Goal: Task Accomplishment & Management: Manage account settings

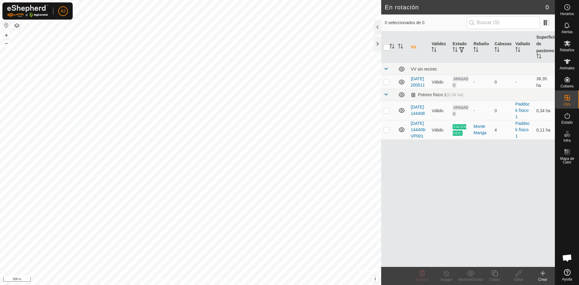
scroll to position [738, 0]
checkbox input "true"
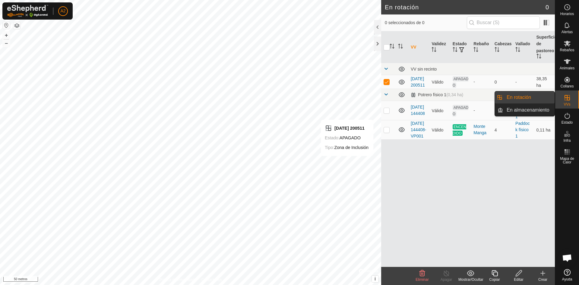
click at [520, 98] on link "En rotación" at bounding box center [529, 97] width 52 height 12
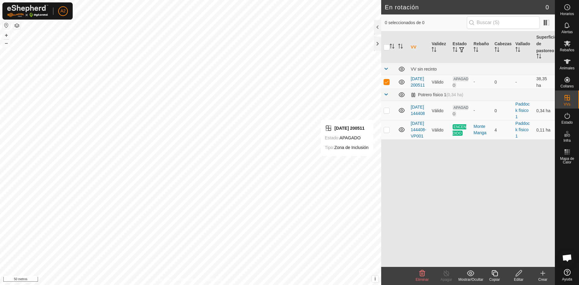
click at [520, 271] on icon at bounding box center [519, 273] width 6 height 6
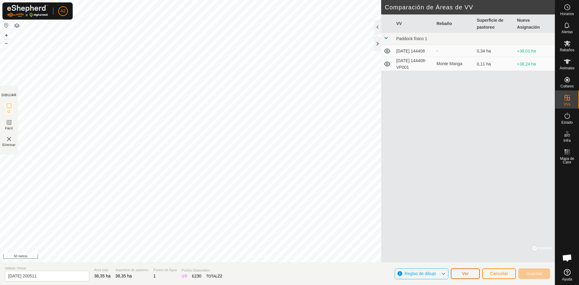
click at [468, 273] on font "Ver" at bounding box center [465, 273] width 7 height 5
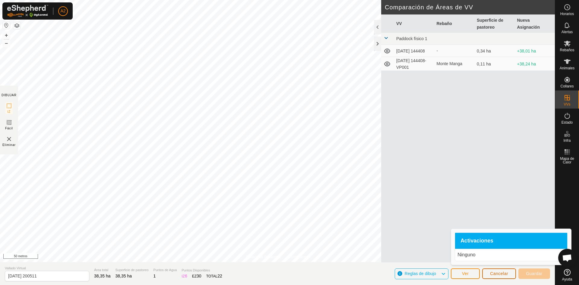
click at [496, 275] on font "Cancelar" at bounding box center [499, 273] width 18 height 5
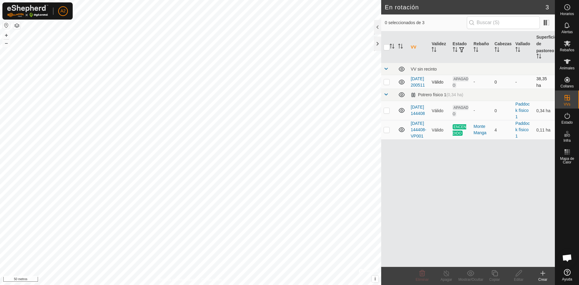
click at [385, 84] on p-checkbox at bounding box center [387, 81] width 6 height 5
checkbox input "true"
click at [389, 132] on p-checkbox at bounding box center [387, 129] width 6 height 5
checkbox input "true"
click at [387, 84] on p-checkbox at bounding box center [387, 81] width 6 height 5
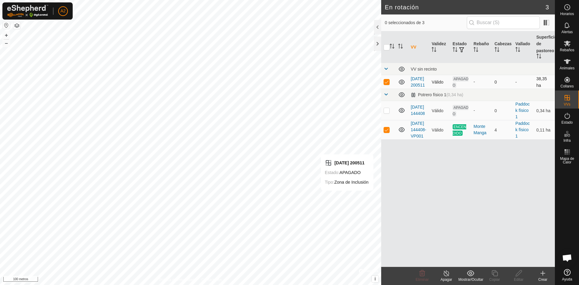
checkbox input "false"
click at [446, 274] on icon at bounding box center [447, 273] width 8 height 7
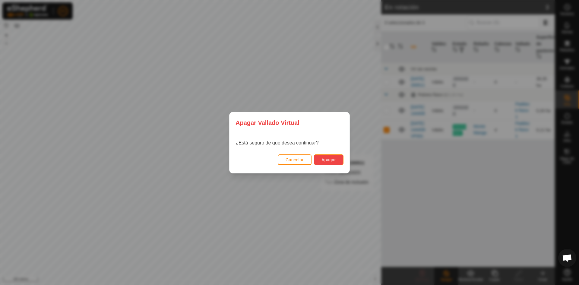
click at [328, 159] on font "Apagar" at bounding box center [329, 159] width 14 height 5
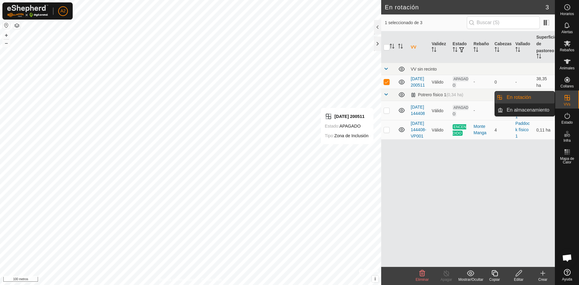
click at [534, 97] on link "En rotación" at bounding box center [529, 97] width 52 height 12
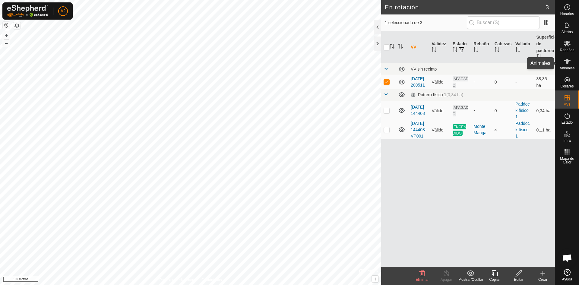
click at [567, 60] on icon at bounding box center [567, 61] width 7 height 5
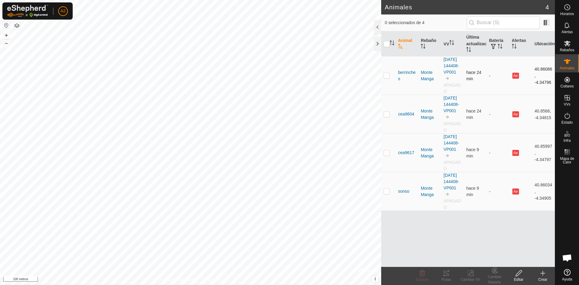
click at [386, 78] on p-checkbox at bounding box center [387, 75] width 6 height 5
checkbox input "true"
click at [520, 275] on icon at bounding box center [519, 273] width 8 height 7
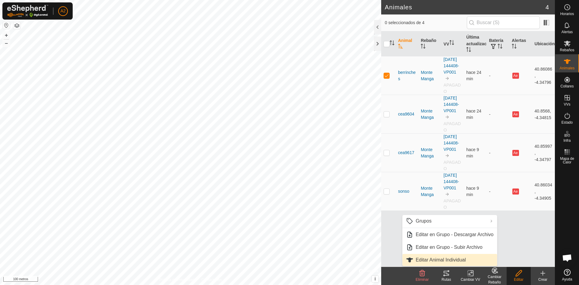
click at [460, 259] on link "Editar Animal Individual" at bounding box center [449, 260] width 95 height 12
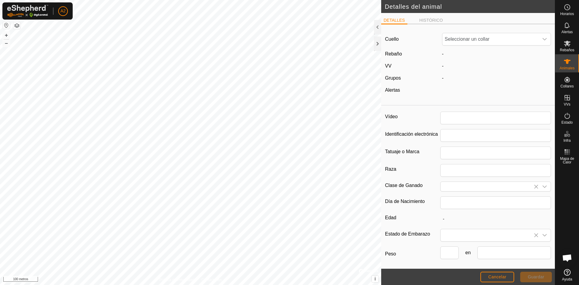
type input "berrinches"
type input "j.a.i.g"
type input "negra"
type input "[PERSON_NAME]"
type input "0"
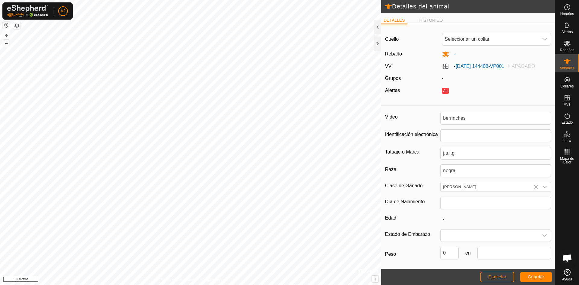
click at [511, 65] on img at bounding box center [508, 66] width 5 height 5
click at [505, 65] on font "[DATE] 144408-VP001" at bounding box center [480, 66] width 49 height 5
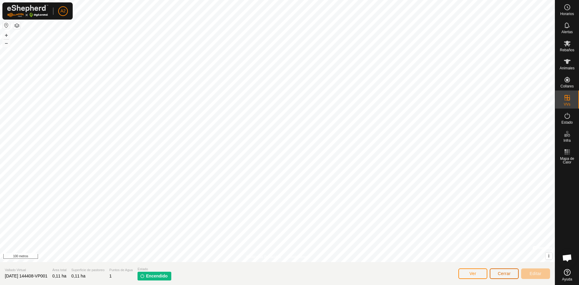
click at [505, 275] on font "Cerrar" at bounding box center [504, 273] width 13 height 5
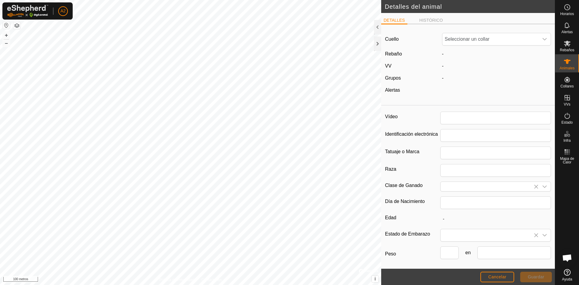
type input "berrinches"
type input "j.a.i.g"
type input "negra"
type input "[PERSON_NAME]"
type input "0"
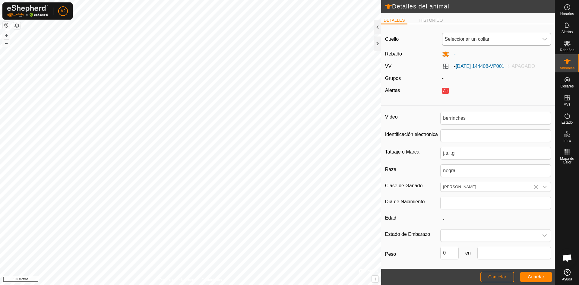
click at [543, 39] on icon "disparador desplegable" at bounding box center [545, 39] width 4 height 2
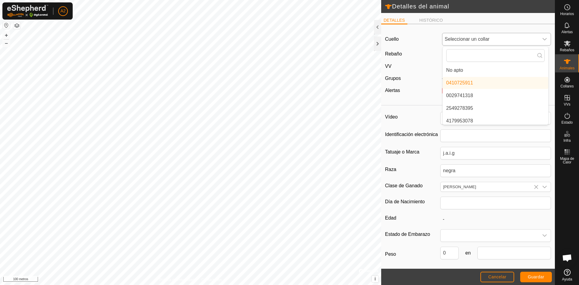
click at [543, 39] on icon "disparador desplegable" at bounding box center [545, 39] width 4 height 2
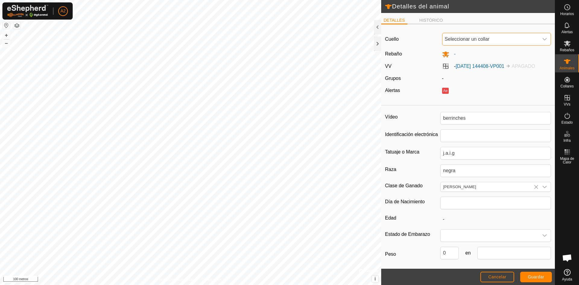
click at [445, 67] on label "- [DATE] 144408-VP001 APAGADO" at bounding box center [488, 66] width 93 height 5
click at [478, 64] on font "[DATE] 144408-VP001" at bounding box center [480, 66] width 49 height 5
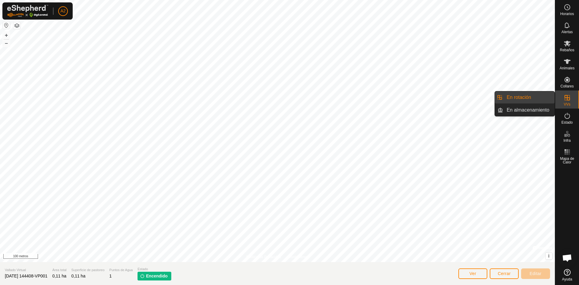
click at [532, 98] on link "En rotación" at bounding box center [529, 97] width 52 height 12
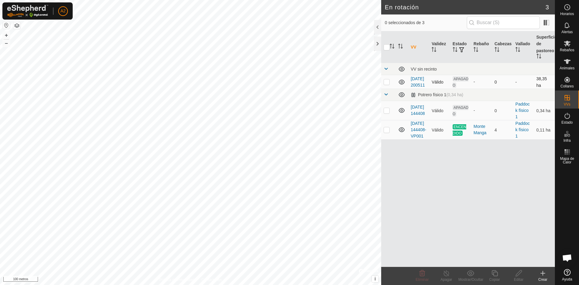
click at [386, 84] on p-checkbox at bounding box center [387, 81] width 6 height 5
checkbox input "true"
click at [518, 274] on icon at bounding box center [519, 273] width 8 height 7
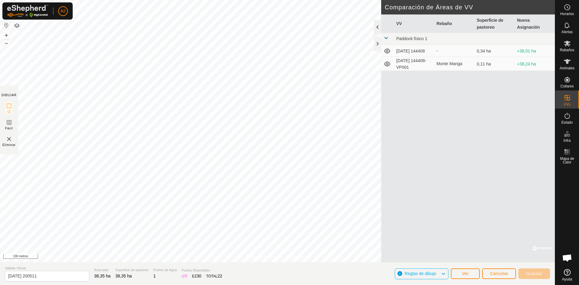
click at [378, 27] on div at bounding box center [377, 27] width 7 height 14
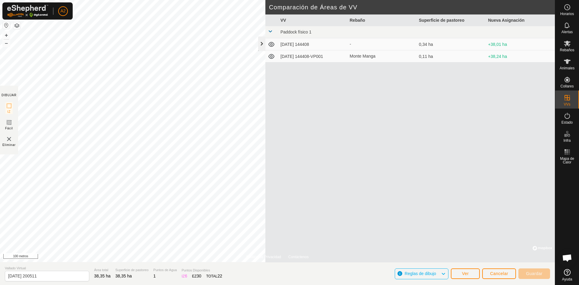
click at [262, 44] on div at bounding box center [261, 44] width 7 height 14
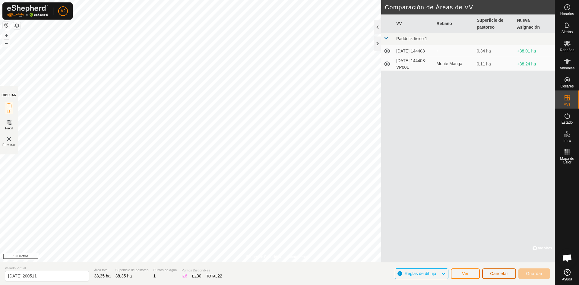
click at [499, 274] on font "Cancelar" at bounding box center [499, 273] width 18 height 5
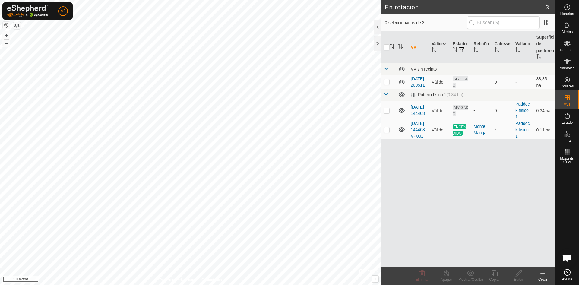
checkbox input "true"
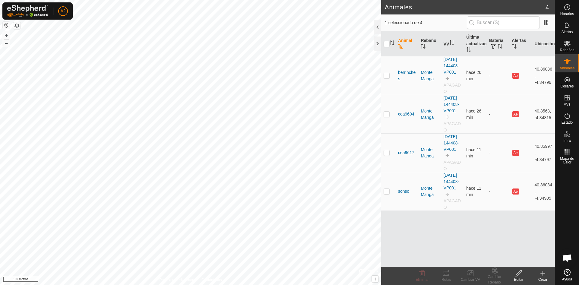
checkbox input "true"
click at [520, 275] on icon at bounding box center [519, 273] width 8 height 7
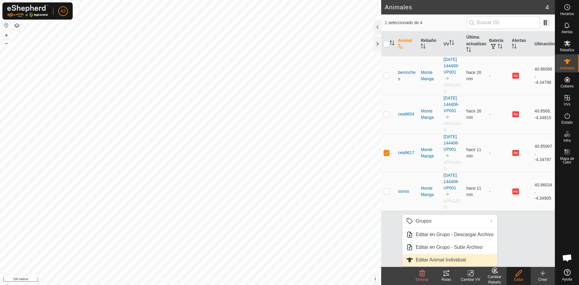
click at [452, 259] on link "Editar Animal Individual" at bounding box center [449, 260] width 95 height 12
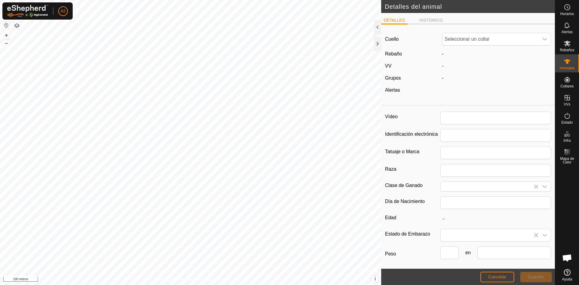
type input "cea9617"
type input "negra"
type input "[PERSON_NAME]"
type input "0"
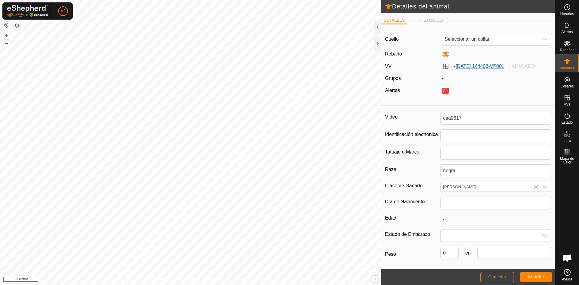
click at [487, 64] on font "[DATE] 144408-VP001" at bounding box center [480, 66] width 49 height 5
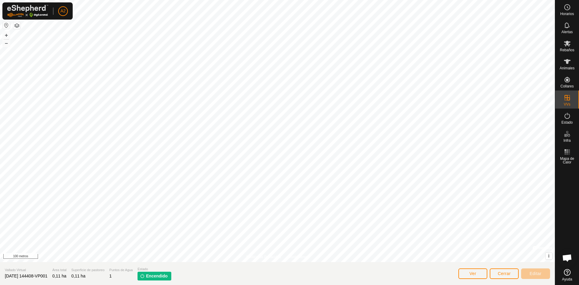
click at [153, 276] on p-tag "Encendido" at bounding box center [155, 276] width 34 height 9
click at [471, 275] on font "Ver" at bounding box center [473, 273] width 7 height 5
click at [500, 276] on font "Cerrar" at bounding box center [504, 273] width 13 height 5
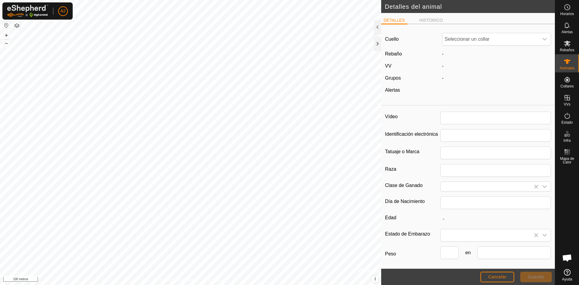
type input "cea9617"
type input "negra"
type input "[PERSON_NAME]"
type input "0"
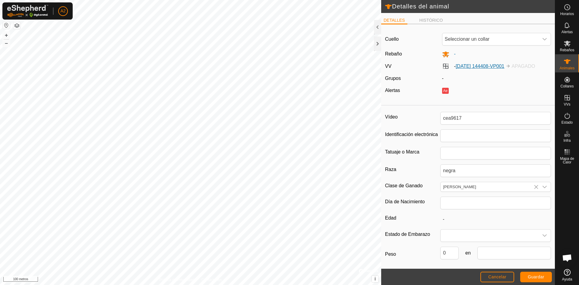
click at [501, 67] on font "[DATE] 144408-VP001" at bounding box center [480, 66] width 49 height 5
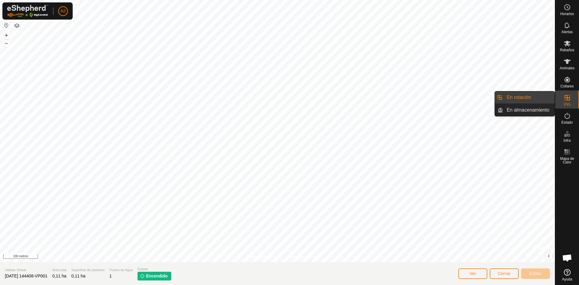
click at [537, 94] on link "En rotación" at bounding box center [529, 97] width 52 height 12
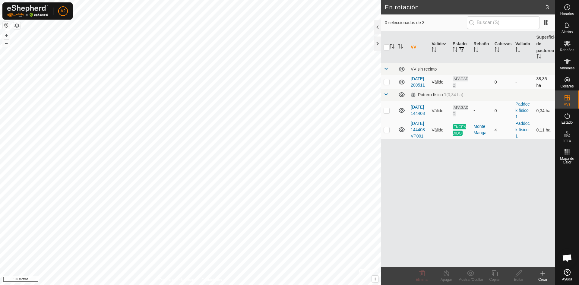
click at [386, 84] on p-checkbox at bounding box center [387, 81] width 6 height 5
checkbox input "true"
click at [386, 132] on p-checkbox at bounding box center [387, 129] width 6 height 5
checkbox input "true"
click at [387, 88] on td at bounding box center [388, 82] width 14 height 14
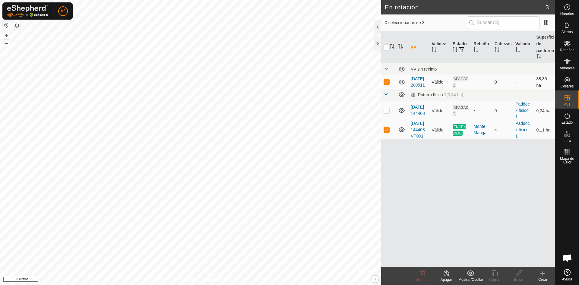
checkbox input "false"
click at [447, 275] on line at bounding box center [446, 273] width 5 height 5
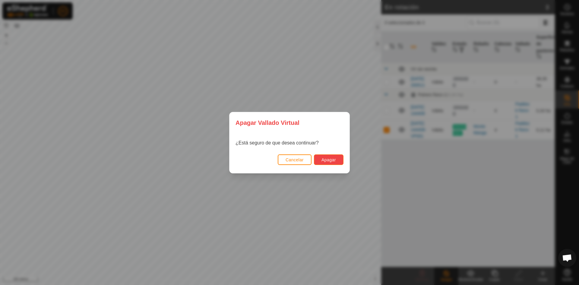
click at [329, 160] on font "Apagar" at bounding box center [329, 159] width 14 height 5
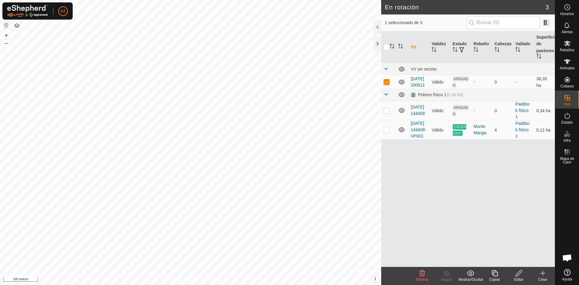
click at [519, 273] on icon at bounding box center [519, 273] width 6 height 6
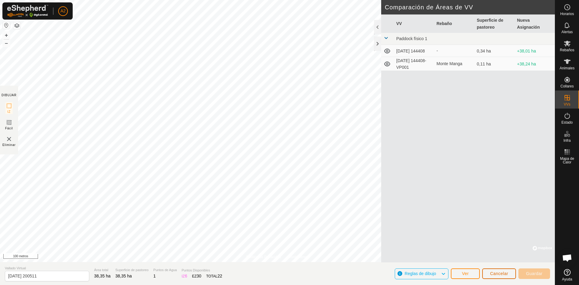
click at [502, 275] on font "Cancelar" at bounding box center [499, 273] width 18 height 5
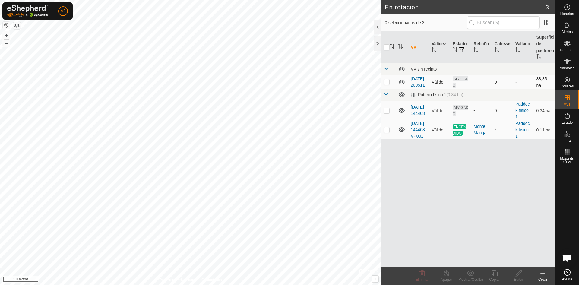
click at [387, 84] on p-checkbox at bounding box center [387, 81] width 6 height 5
checkbox input "true"
click at [566, 116] on icon at bounding box center [567, 115] width 7 height 7
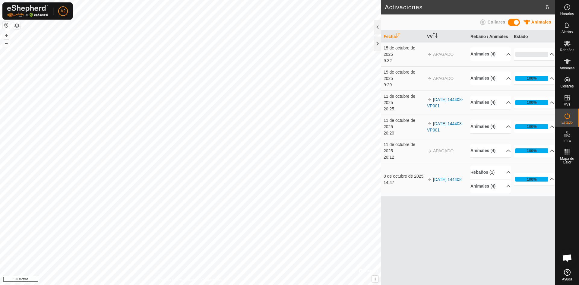
click at [551, 54] on p-accordion-header "0%" at bounding box center [534, 54] width 40 height 12
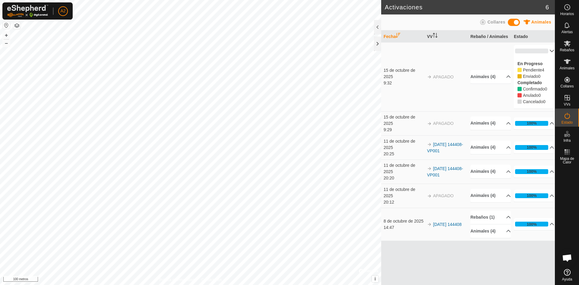
click at [550, 49] on p-accordion-header "0%" at bounding box center [534, 51] width 40 height 12
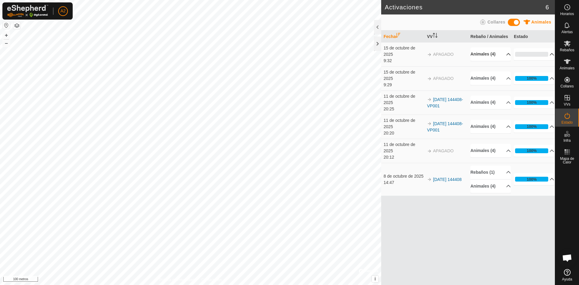
click at [504, 53] on p-accordion-header "Animales (4)" at bounding box center [491, 54] width 40 height 14
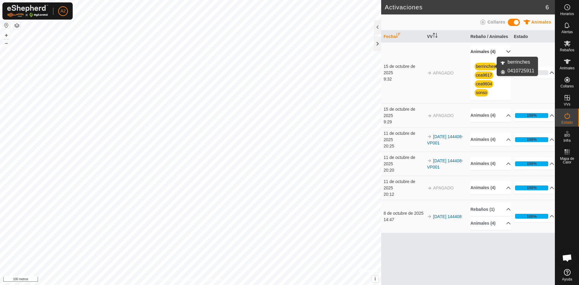
click at [486, 67] on font "berrinches" at bounding box center [486, 66] width 20 height 5
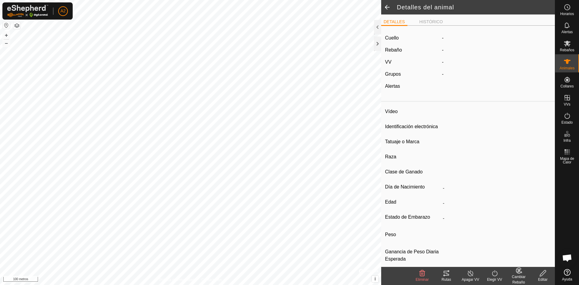
type input "berrinches"
type input "-"
type input "j.a.i.g"
type input "negra"
type input "[PERSON_NAME]"
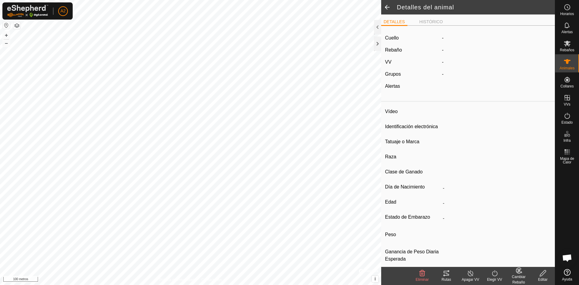
type input "0 kg"
type input "-"
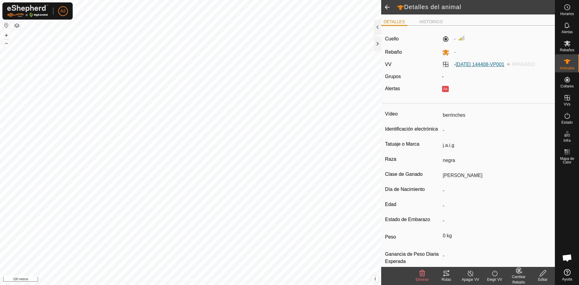
click at [462, 64] on font "[DATE] 144408-VP001" at bounding box center [480, 64] width 49 height 5
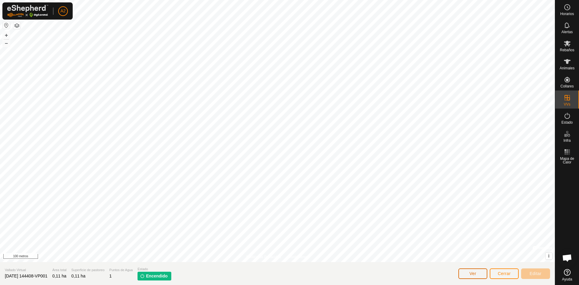
click at [469, 272] on button "Ver" at bounding box center [473, 274] width 29 height 11
click at [510, 271] on font "Cerrar" at bounding box center [504, 273] width 13 height 5
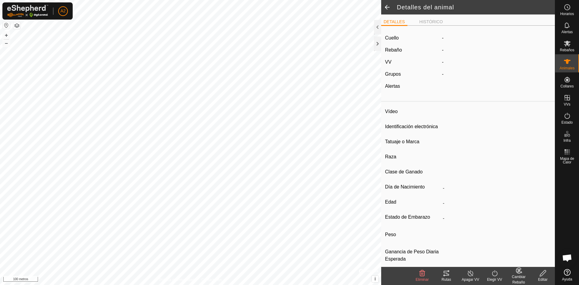
type input "berrinches"
type input "-"
type input "j.a.i.g"
type input "negra"
type input "[PERSON_NAME]"
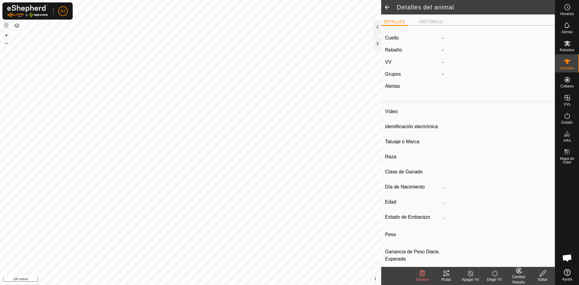
type input "0 kg"
type input "-"
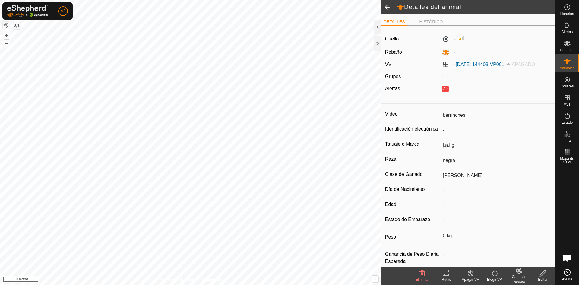
click at [387, 7] on span at bounding box center [387, 7] width 12 height 14
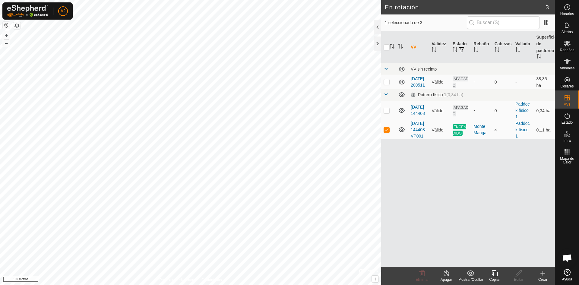
click at [449, 272] on icon at bounding box center [447, 273] width 8 height 7
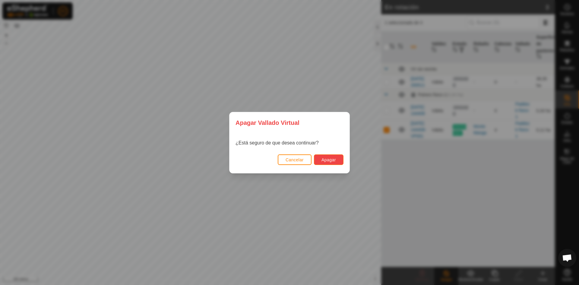
click at [330, 158] on font "Apagar" at bounding box center [329, 159] width 14 height 5
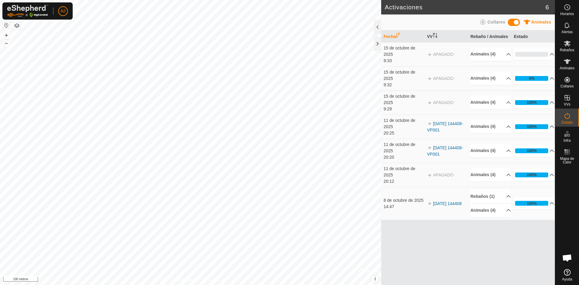
click at [437, 53] on font "APAGADO" at bounding box center [443, 54] width 21 height 5
click at [549, 54] on p-accordion-header "0%" at bounding box center [534, 54] width 40 height 12
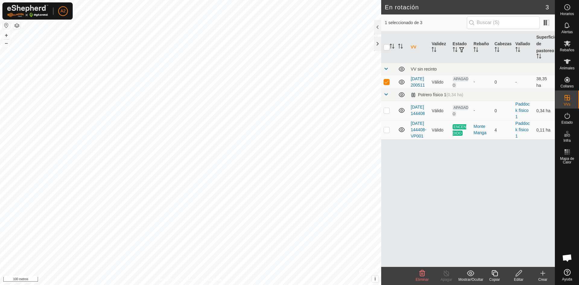
click at [568, 272] on icon at bounding box center [567, 272] width 7 height 7
click at [568, 46] on icon at bounding box center [567, 43] width 7 height 7
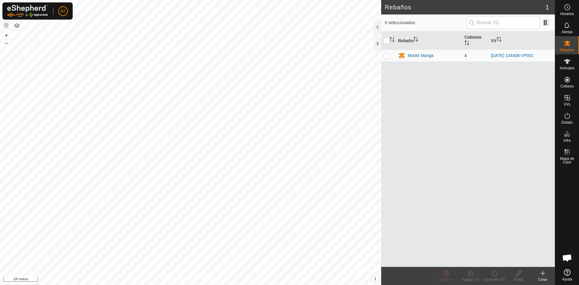
click at [388, 57] on p-checkbox at bounding box center [387, 55] width 6 height 5
checkbox input "true"
click at [494, 275] on icon at bounding box center [495, 273] width 8 height 7
click at [493, 261] on link "Ahora" at bounding box center [513, 260] width 60 height 12
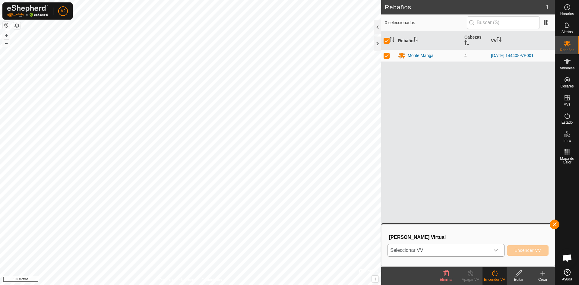
click at [496, 250] on icon "disparador desplegable" at bounding box center [496, 250] width 5 height 5
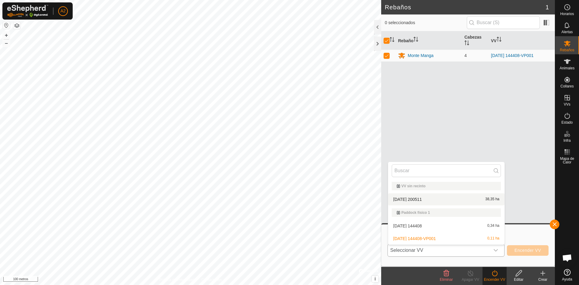
click at [413, 200] on font "[DATE] 200511" at bounding box center [407, 199] width 29 height 5
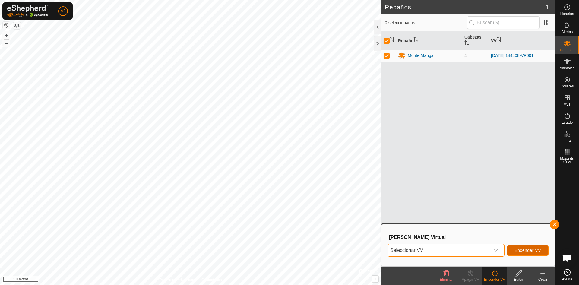
click at [533, 250] on font "Encender VV" at bounding box center [528, 250] width 27 height 5
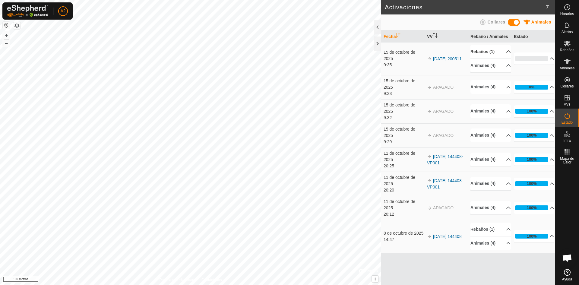
click at [507, 51] on p-accordion-header "Rebaños (1)" at bounding box center [491, 52] width 40 height 14
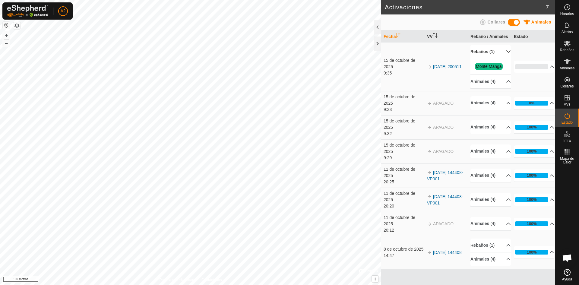
click at [507, 51] on p-accordion-header "Rebaños (1)" at bounding box center [491, 52] width 40 height 14
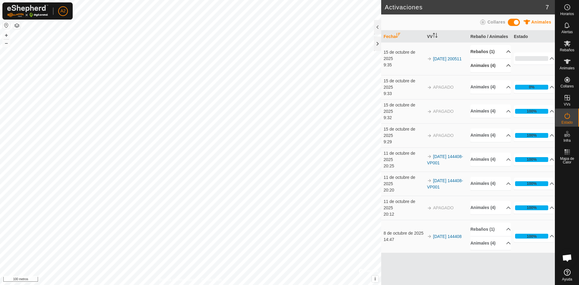
click at [504, 66] on p-accordion-header "Animales (4)" at bounding box center [491, 66] width 40 height 14
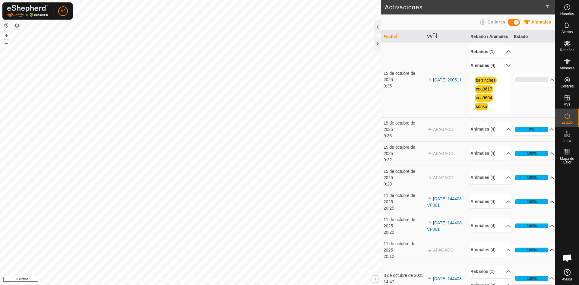
click at [504, 72] on p-accordion-header "Animales (4)" at bounding box center [491, 66] width 40 height 14
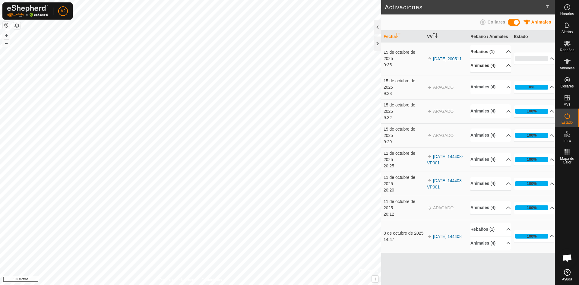
click at [505, 65] on p-accordion-header "Animales (4)" at bounding box center [491, 66] width 40 height 14
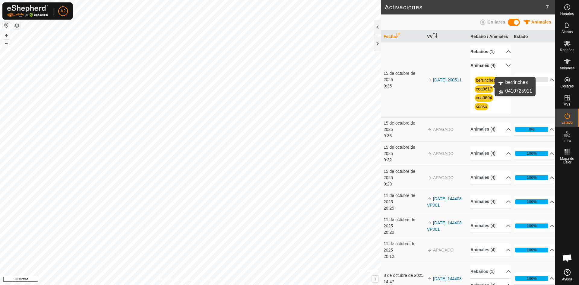
click at [488, 83] on font "berrinches" at bounding box center [486, 80] width 20 height 5
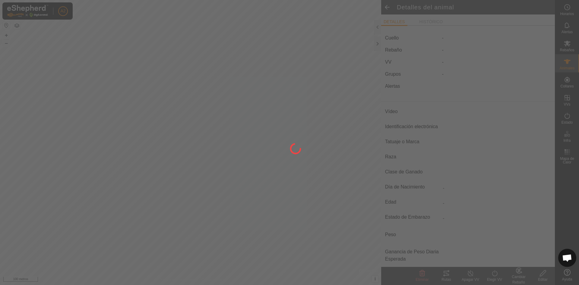
type input "berrinches"
type input "-"
type input "j.a.i.g"
type input "negra"
type input "[PERSON_NAME]"
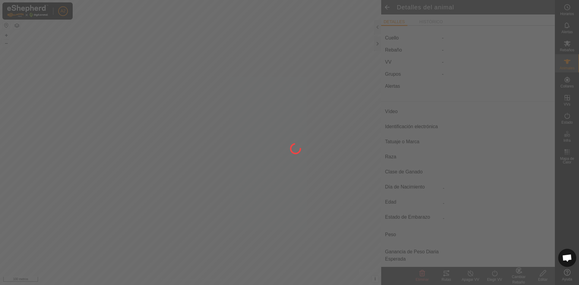
type input "0 kg"
type input "-"
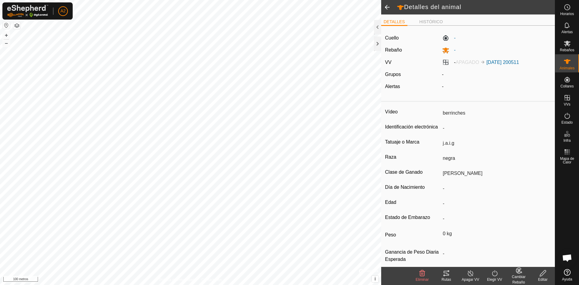
click at [386, 7] on span at bounding box center [387, 7] width 12 height 14
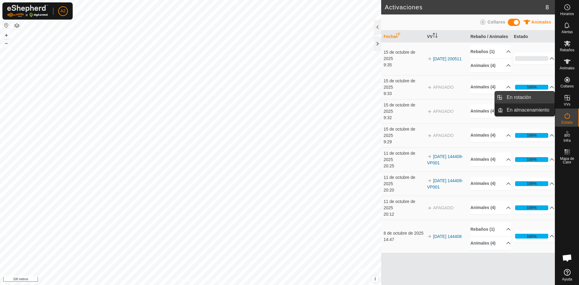
click at [527, 94] on link "En rotación" at bounding box center [529, 97] width 52 height 12
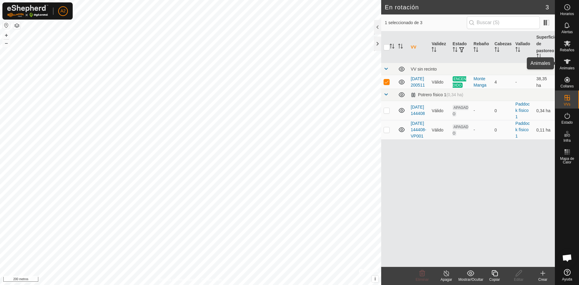
click at [567, 61] on icon at bounding box center [567, 61] width 7 height 5
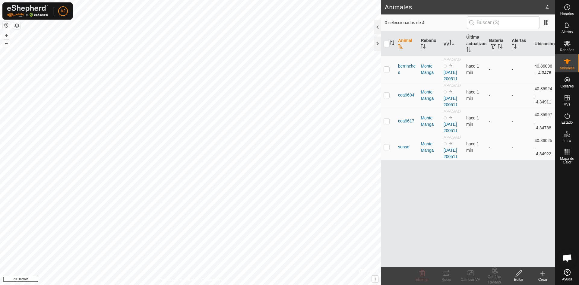
click at [387, 72] on p-checkbox at bounding box center [387, 69] width 6 height 5
checkbox input "true"
click at [470, 275] on icon at bounding box center [471, 273] width 8 height 7
click at [523, 273] on icon at bounding box center [519, 273] width 8 height 7
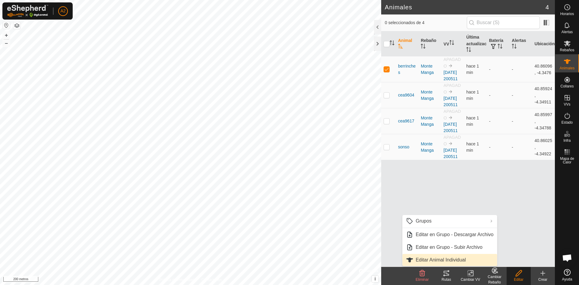
click at [466, 262] on link "Editar Animal Individual" at bounding box center [449, 260] width 95 height 12
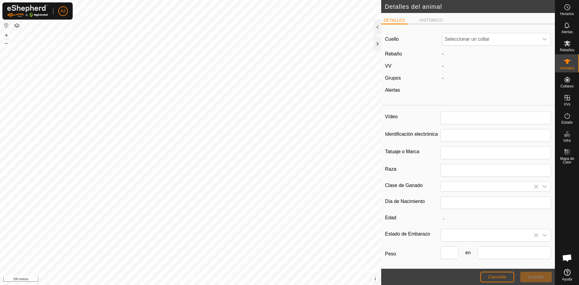
type input "berrinches"
type input "j.a.i.g"
type input "negra"
type input "[PERSON_NAME]"
type input "0"
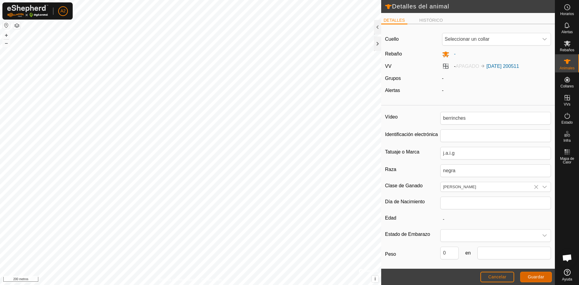
click at [534, 277] on font "Guardar" at bounding box center [536, 277] width 17 height 5
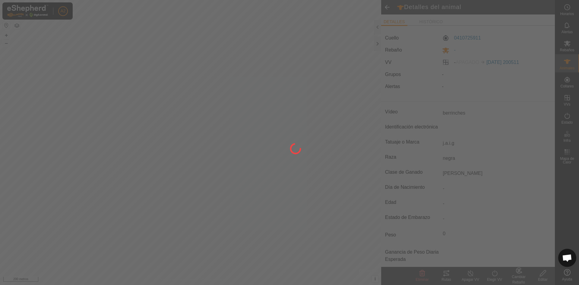
type input "-"
type input "0 kg"
type input "-"
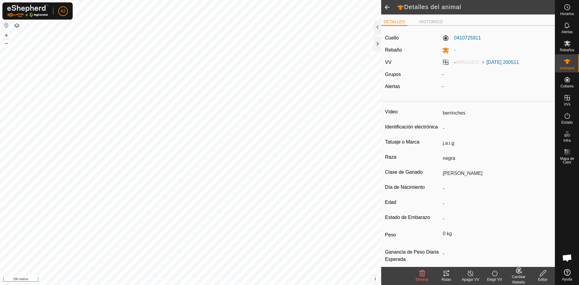
click at [388, 7] on span at bounding box center [387, 7] width 12 height 14
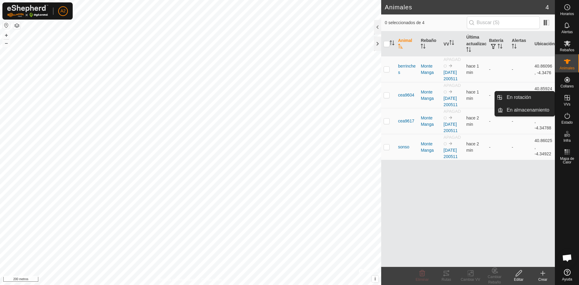
click at [569, 99] on icon at bounding box center [567, 97] width 7 height 7
click at [526, 96] on link "En rotación" at bounding box center [529, 97] width 52 height 12
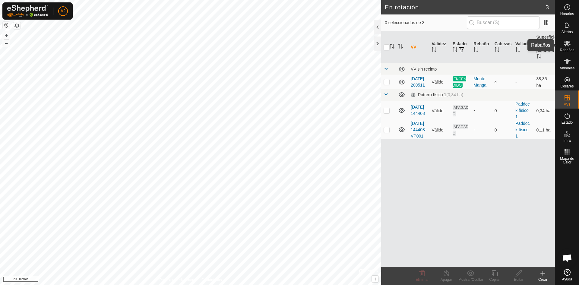
click at [567, 45] on icon at bounding box center [567, 44] width 7 height 6
checkbox input "false"
checkbox input "true"
checkbox input "false"
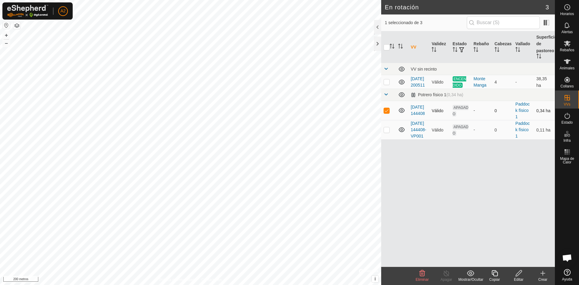
checkbox input "true"
checkbox input "false"
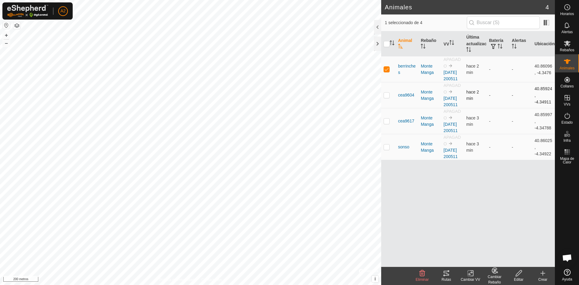
click at [387, 107] on td at bounding box center [388, 95] width 14 height 26
checkbox input "true"
click at [569, 118] on icon at bounding box center [567, 115] width 7 height 7
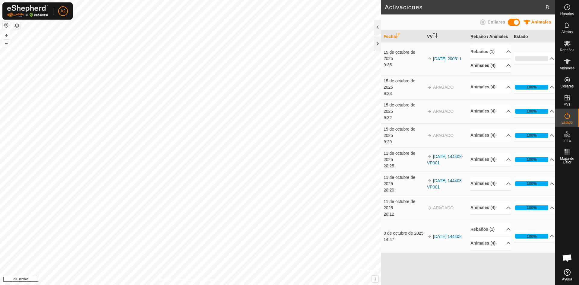
click at [506, 63] on p-accordion-header "Animales (4)" at bounding box center [491, 66] width 40 height 14
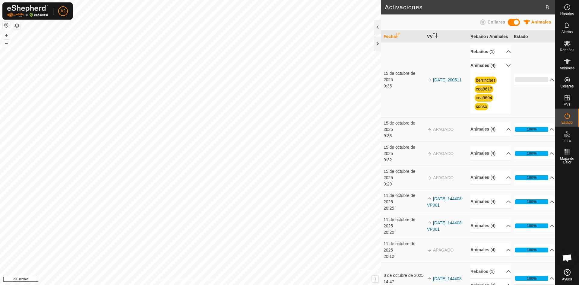
click at [504, 58] on p-accordion-header "Rebaños (1)" at bounding box center [491, 52] width 40 height 14
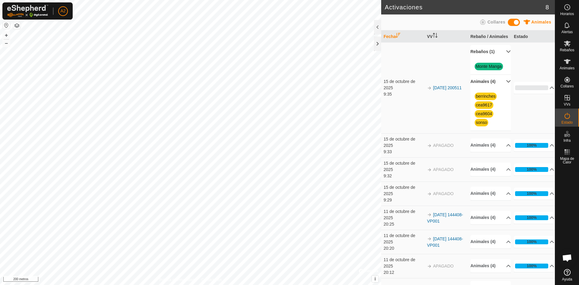
click at [503, 58] on p-accordion-header "Rebaños (1)" at bounding box center [491, 52] width 40 height 14
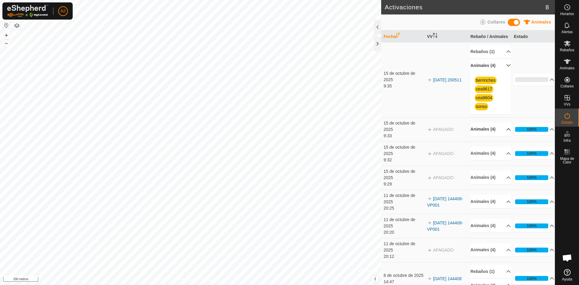
click at [505, 136] on p-accordion-header "Animales (4)" at bounding box center [491, 129] width 40 height 14
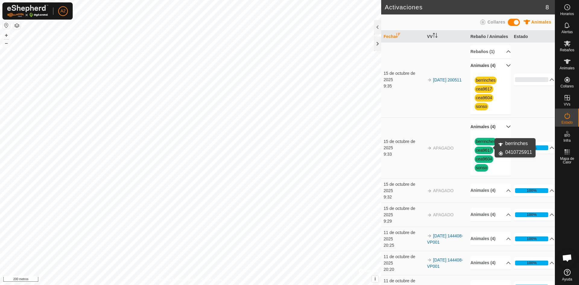
click at [484, 144] on font "berrinches" at bounding box center [486, 141] width 20 height 5
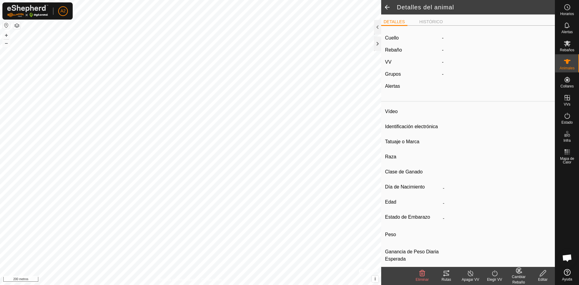
type input "berrinches"
type input "-"
type input "j.a.i.g"
type input "negra"
type input "[PERSON_NAME]"
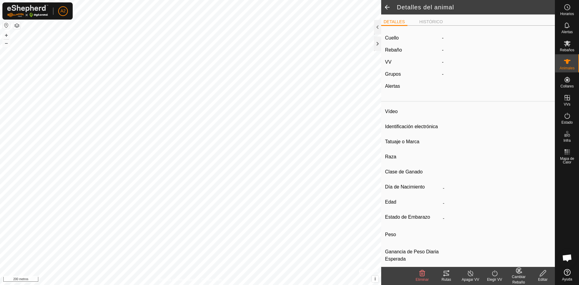
type input "0 kg"
type input "-"
click at [387, 7] on span at bounding box center [387, 7] width 12 height 14
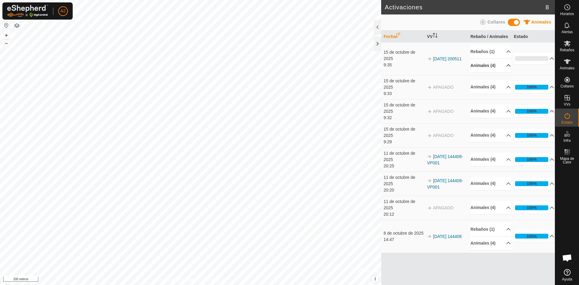
click at [506, 65] on icon at bounding box center [508, 65] width 5 height 5
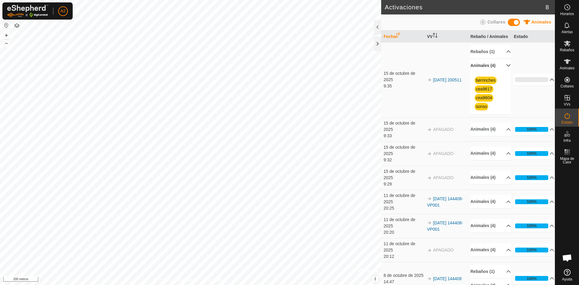
click at [547, 84] on p-accordion-header "0%" at bounding box center [534, 80] width 40 height 12
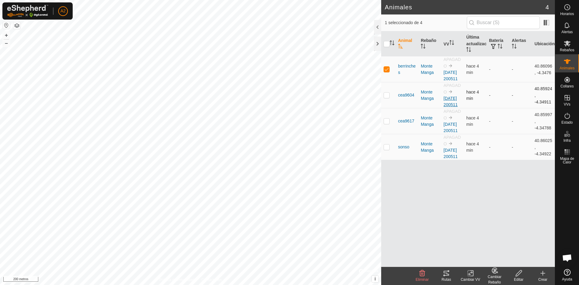
click at [452, 105] on font "[DATE] 200511" at bounding box center [451, 101] width 14 height 11
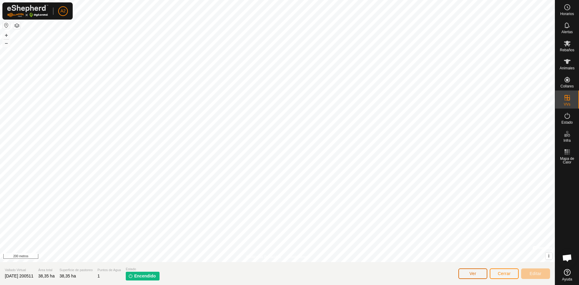
click at [471, 275] on font "Ver" at bounding box center [473, 273] width 7 height 5
click at [504, 273] on font "Cerrar" at bounding box center [504, 273] width 13 height 5
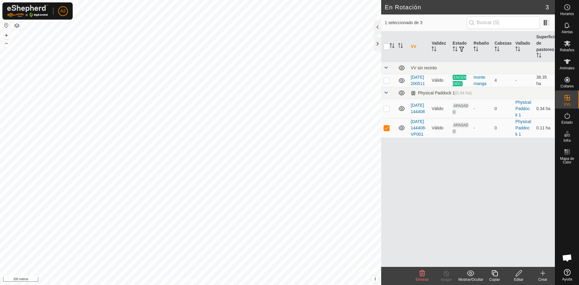
checkbox input "true"
checkbox input "false"
click at [387, 83] on p-checkbox at bounding box center [387, 80] width 6 height 5
checkbox input "true"
click at [384, 111] on p-checkbox at bounding box center [387, 108] width 6 height 5
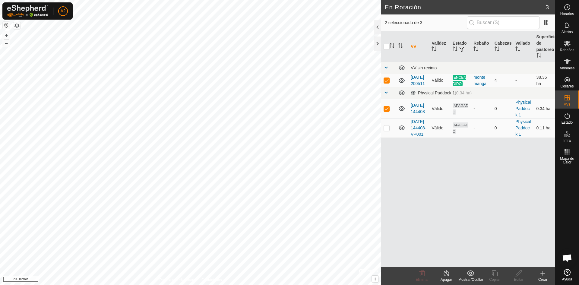
checkbox input "false"
click at [568, 62] on icon at bounding box center [567, 61] width 7 height 5
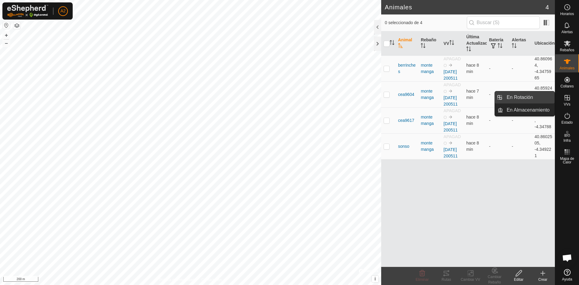
click at [529, 97] on link "En Rotación" at bounding box center [529, 97] width 52 height 12
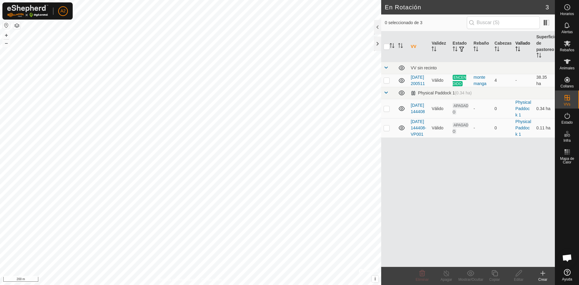
click at [520, 43] on th "Vallado" at bounding box center [523, 46] width 21 height 31
click at [519, 43] on th "Vallado" at bounding box center [523, 46] width 21 height 31
click at [523, 39] on th "Vallado" at bounding box center [523, 46] width 21 height 31
click at [523, 40] on th "Vallado" at bounding box center [523, 46] width 21 height 31
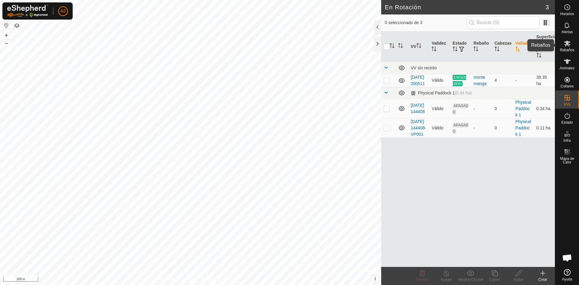
click at [567, 45] on icon at bounding box center [567, 44] width 7 height 6
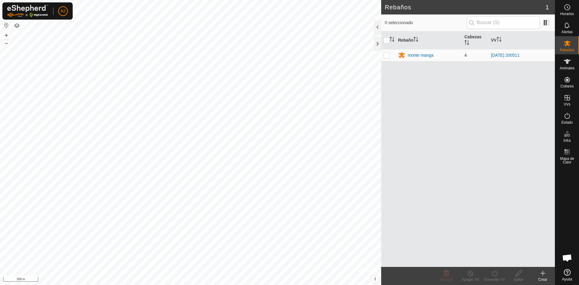
click at [389, 56] on p-checkbox at bounding box center [387, 55] width 6 height 5
checkbox input "true"
click at [521, 274] on icon at bounding box center [519, 273] width 8 height 7
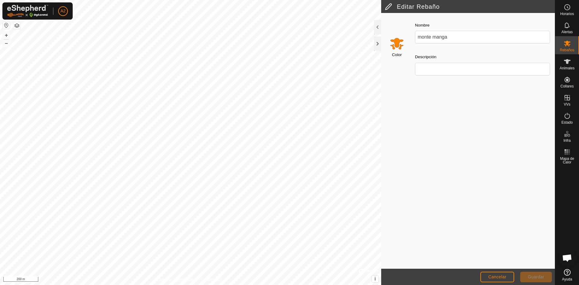
click at [519, 273] on footer "Cancelar Guardar" at bounding box center [468, 277] width 174 height 16
click at [499, 276] on span "Cancelar" at bounding box center [497, 277] width 18 height 5
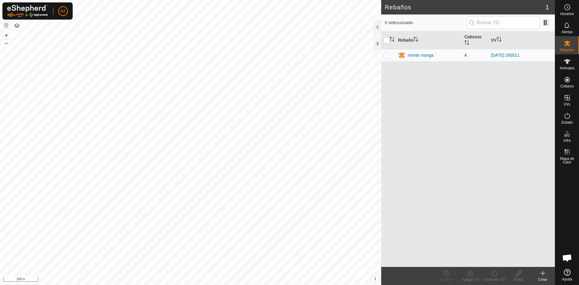
click at [387, 58] on td at bounding box center [388, 55] width 14 height 12
checkbox input "true"
click at [495, 274] on icon at bounding box center [495, 273] width 8 height 7
click at [435, 176] on div "Rebaño [PERSON_NAME] [PERSON_NAME] manga 4 [DATE] 200511" at bounding box center [468, 149] width 174 height 236
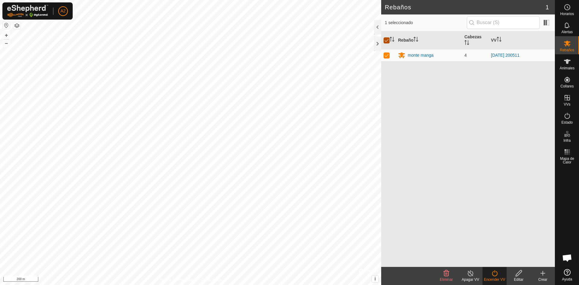
click at [386, 40] on input "checkbox" at bounding box center [387, 40] width 6 height 6
checkbox input "false"
click at [567, 24] on icon at bounding box center [567, 25] width 7 height 7
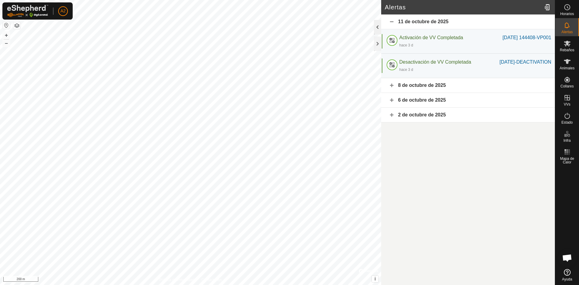
click at [377, 27] on div at bounding box center [377, 27] width 7 height 14
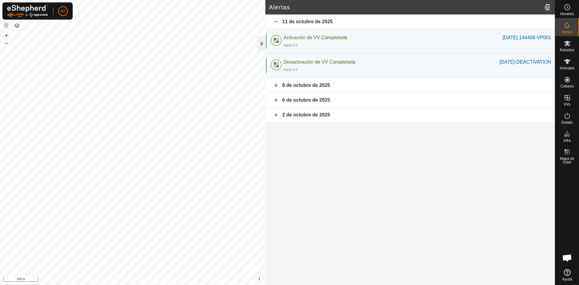
click at [261, 44] on div at bounding box center [261, 44] width 7 height 14
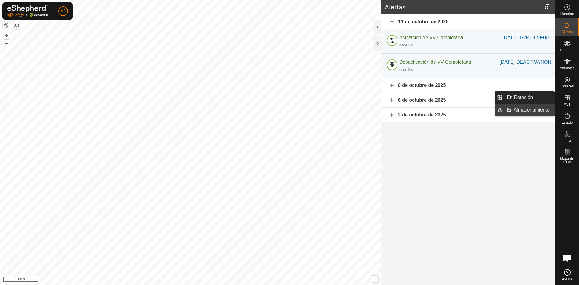
click at [531, 109] on link "En Almacenamiento" at bounding box center [529, 110] width 52 height 12
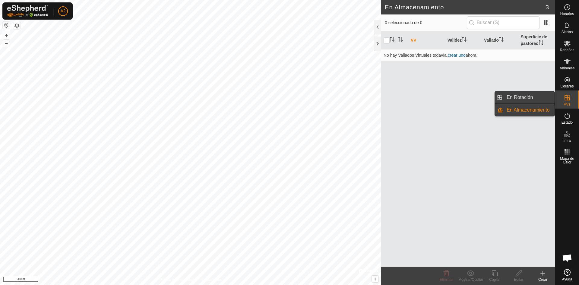
click at [514, 96] on link "En Rotación" at bounding box center [529, 97] width 52 height 12
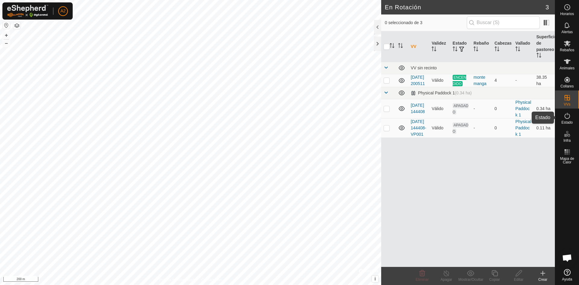
click at [570, 117] on icon at bounding box center [567, 115] width 7 height 7
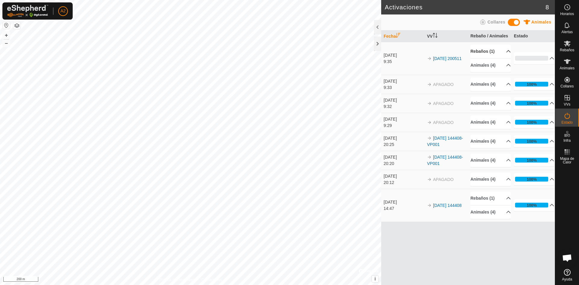
click at [505, 49] on p-accordion-header "Rebaños (1)" at bounding box center [491, 52] width 40 height 14
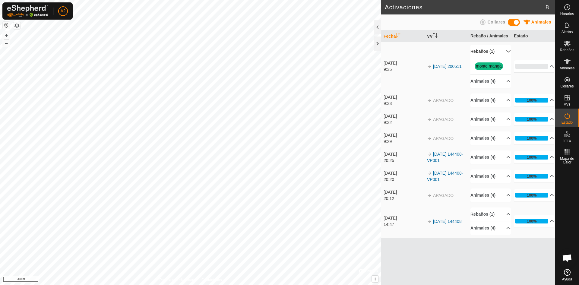
click at [505, 49] on p-accordion-header "Rebaños (1)" at bounding box center [491, 52] width 40 height 14
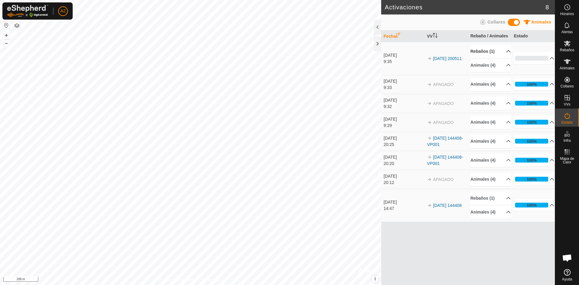
click at [504, 49] on p-accordion-header "Rebaños (1)" at bounding box center [491, 52] width 40 height 14
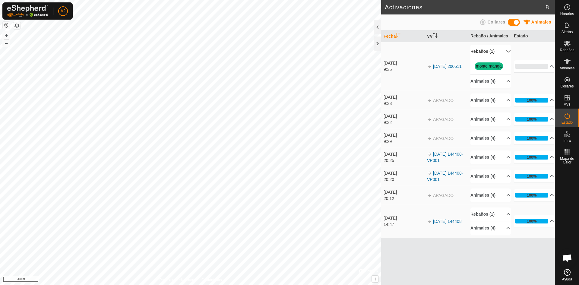
click at [495, 66] on link "monte manga" at bounding box center [489, 66] width 26 height 5
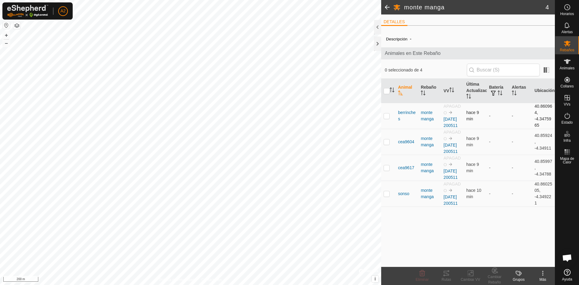
click at [388, 118] on p-checkbox at bounding box center [387, 115] width 6 height 5
click at [542, 275] on icon at bounding box center [542, 273] width 7 height 7
click at [385, 118] on p-checkbox at bounding box center [387, 115] width 6 height 5
checkbox input "false"
click at [387, 5] on span at bounding box center [387, 7] width 12 height 14
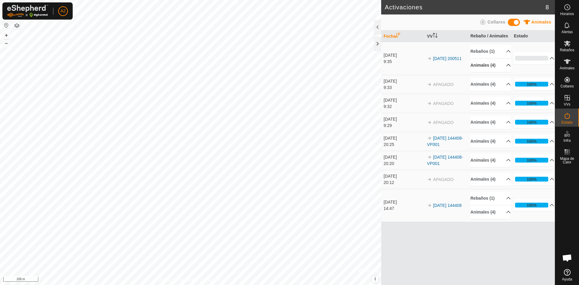
click at [506, 64] on p-accordion-header "Animales (4)" at bounding box center [491, 66] width 40 height 14
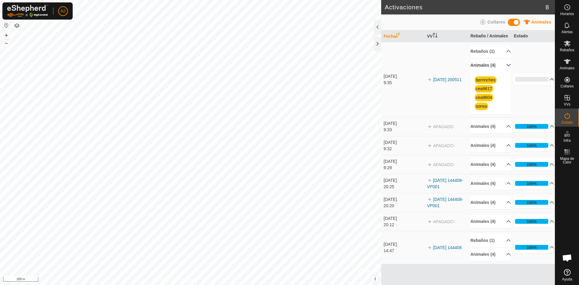
click at [549, 79] on p-accordion-header "0%" at bounding box center [534, 79] width 40 height 12
click at [504, 183] on p-accordion-header "Animales (4)" at bounding box center [491, 184] width 40 height 14
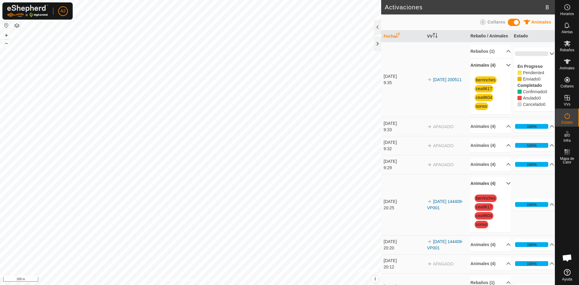
click at [507, 185] on icon at bounding box center [509, 183] width 4 height 2
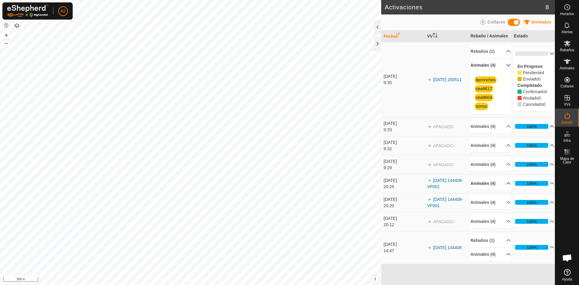
click at [547, 126] on p-accordion-header "100%" at bounding box center [534, 126] width 40 height 12
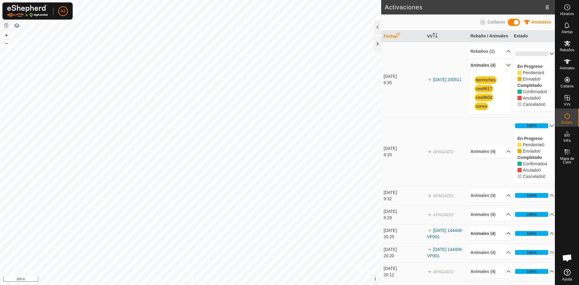
click at [547, 126] on p-accordion-header "100%" at bounding box center [534, 126] width 40 height 12
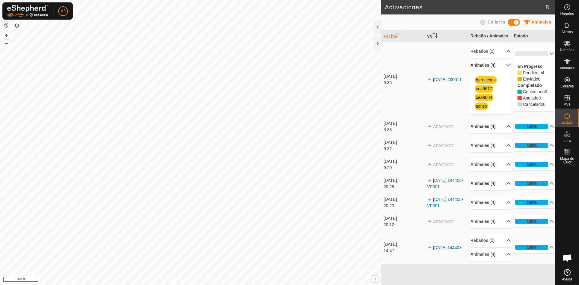
click at [506, 125] on p-accordion-header "Animales (4)" at bounding box center [491, 127] width 40 height 14
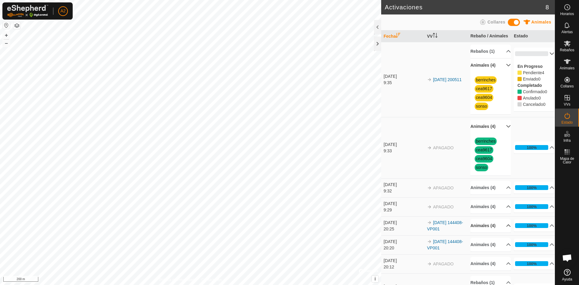
click at [501, 131] on p-accordion-header "Animales (4)" at bounding box center [491, 127] width 40 height 14
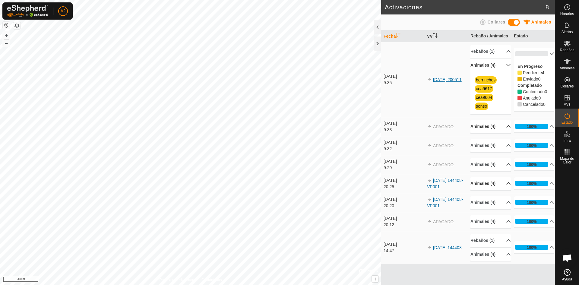
click at [447, 77] on link "[DATE] 200511" at bounding box center [447, 79] width 29 height 5
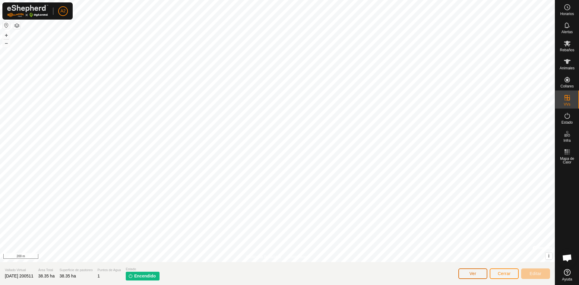
click at [472, 275] on span "Ver" at bounding box center [473, 273] width 7 height 5
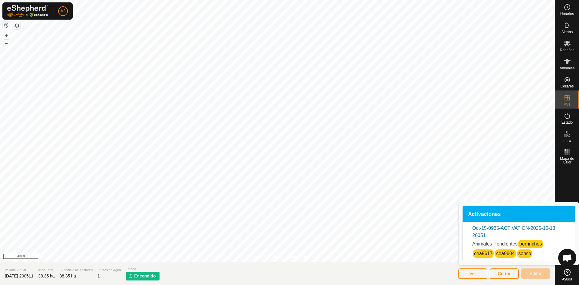
click at [482, 255] on link "cea9617" at bounding box center [483, 253] width 18 height 5
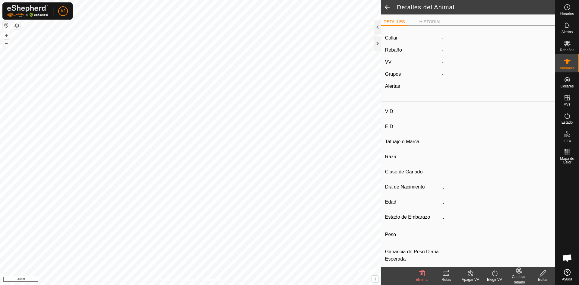
type input "cea9617"
type input "-"
type input "negra"
type input "[PERSON_NAME]"
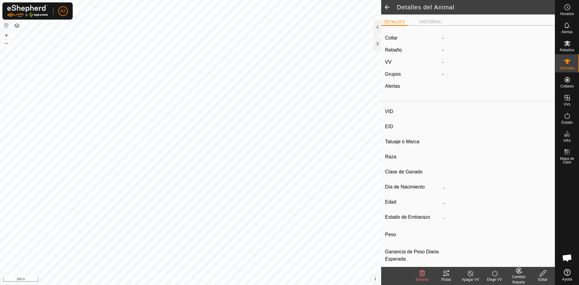
type input "0 kg"
type input "-"
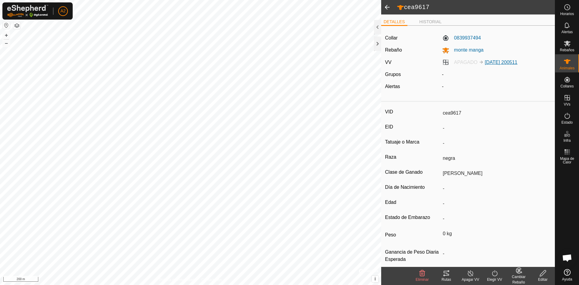
click at [503, 63] on link "[DATE] 200511" at bounding box center [501, 62] width 33 height 5
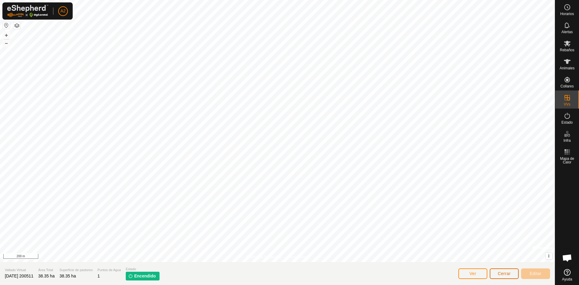
click at [508, 273] on span "Cerrar" at bounding box center [504, 273] width 13 height 5
click at [506, 273] on span "Cerrar" at bounding box center [504, 273] width 13 height 5
click at [508, 275] on span "Cerrar" at bounding box center [504, 273] width 13 height 5
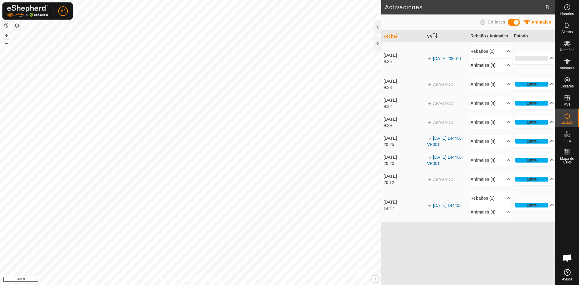
click at [506, 65] on icon at bounding box center [508, 65] width 5 height 5
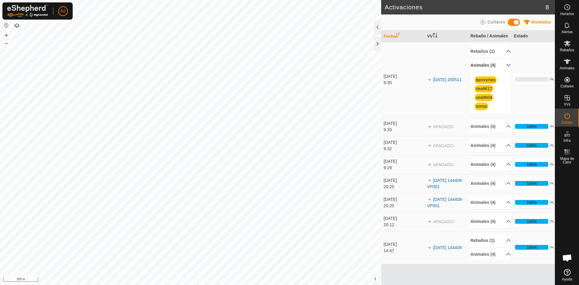
click at [550, 77] on p-accordion-header "0%" at bounding box center [534, 79] width 40 height 12
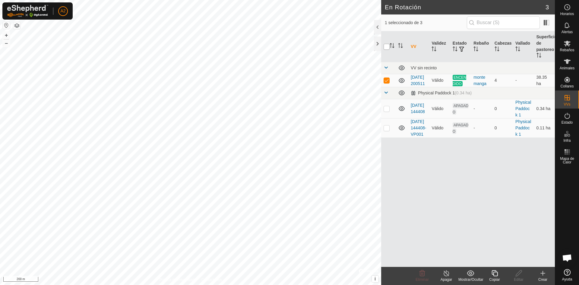
click at [386, 46] on input "checkbox" at bounding box center [387, 47] width 6 height 6
checkbox input "true"
click at [386, 46] on input "checkbox" at bounding box center [387, 47] width 6 height 6
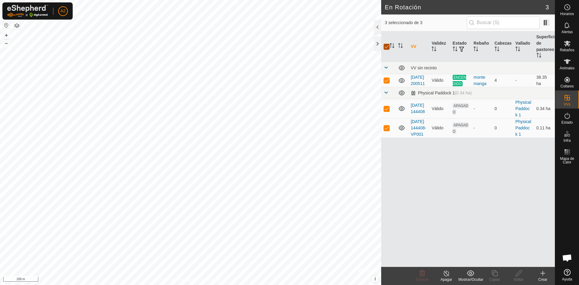
checkbox input "false"
click at [566, 66] on span "Animales" at bounding box center [567, 68] width 15 height 4
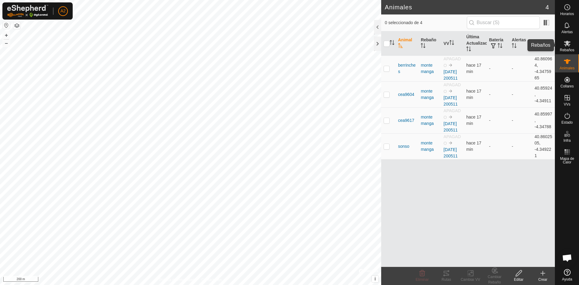
click at [567, 44] on icon at bounding box center [567, 44] width 7 height 6
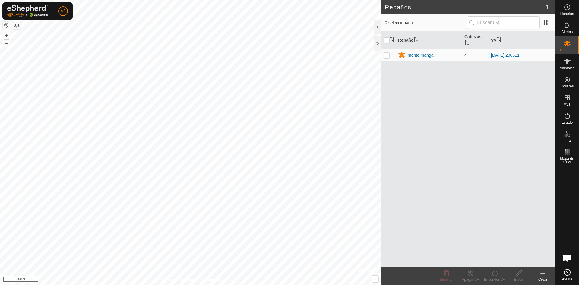
click at [567, 44] on icon at bounding box center [567, 44] width 7 height 6
click at [568, 115] on icon at bounding box center [567, 115] width 7 height 7
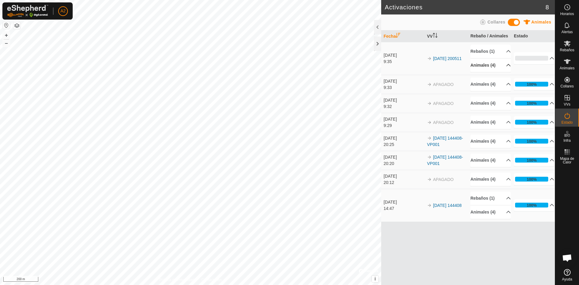
click at [505, 65] on p-accordion-header "Animales (4)" at bounding box center [491, 66] width 40 height 14
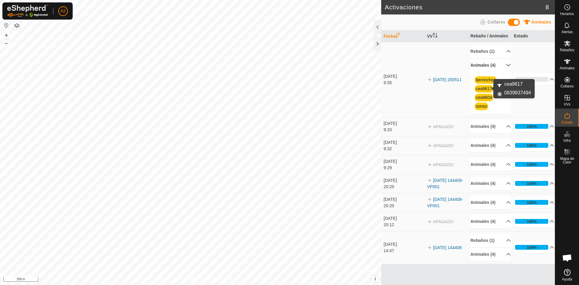
click at [484, 88] on link "cea9617" at bounding box center [484, 88] width 16 height 5
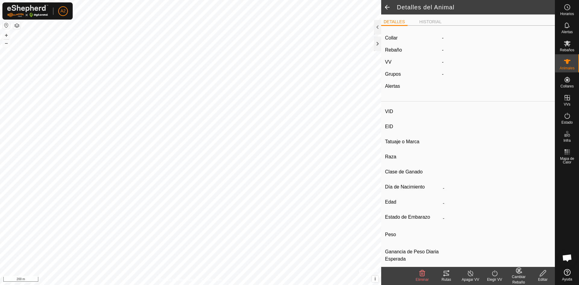
type input "cea9617"
type input "-"
type input "negra"
type input "[PERSON_NAME]"
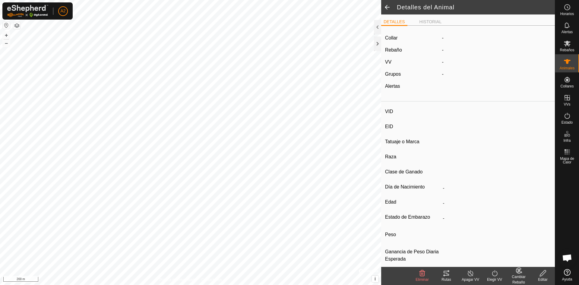
type input "0 kg"
type input "-"
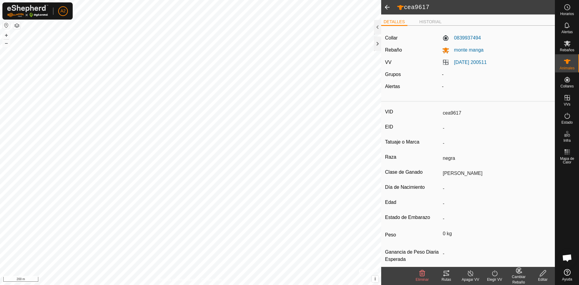
click at [496, 272] on icon at bounding box center [495, 273] width 8 height 7
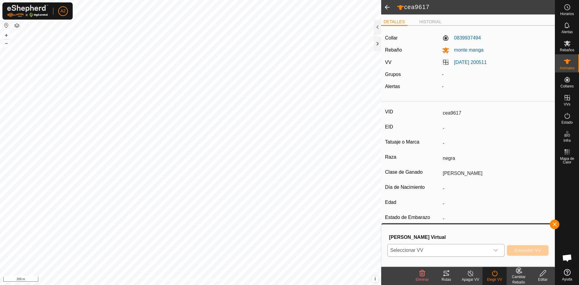
click at [496, 250] on icon "dropdown trigger" at bounding box center [496, 250] width 5 height 5
click at [421, 23] on li "HISTORIAL" at bounding box center [430, 22] width 27 height 7
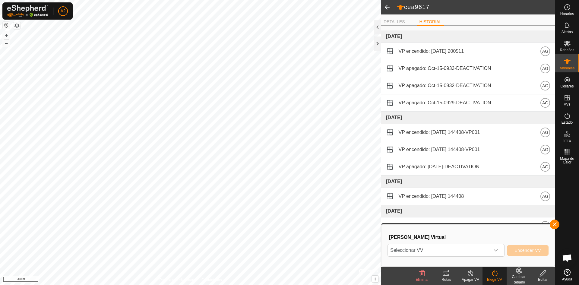
click at [388, 6] on span at bounding box center [387, 7] width 12 height 14
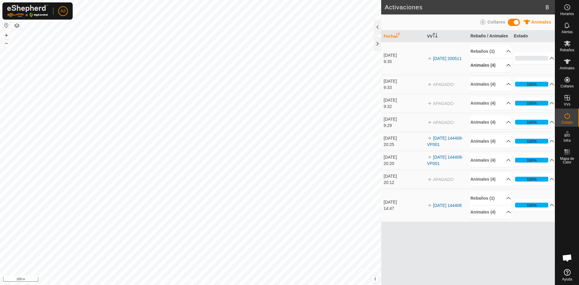
click at [504, 63] on p-accordion-header "Animales (4)" at bounding box center [491, 66] width 40 height 14
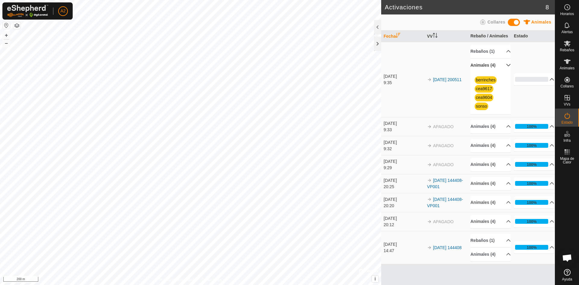
click at [550, 78] on p-accordion-header "0%" at bounding box center [534, 79] width 40 height 12
click at [550, 126] on icon at bounding box center [552, 126] width 5 height 5
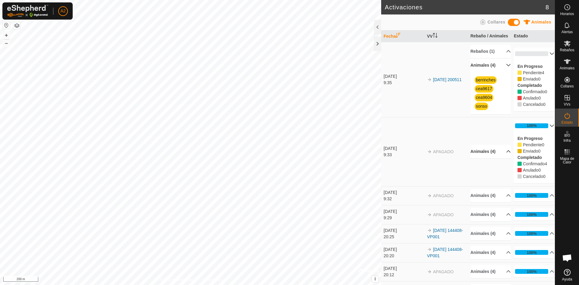
click at [506, 154] on icon at bounding box center [508, 151] width 5 height 5
click at [485, 148] on link "berrinches" at bounding box center [486, 145] width 20 height 5
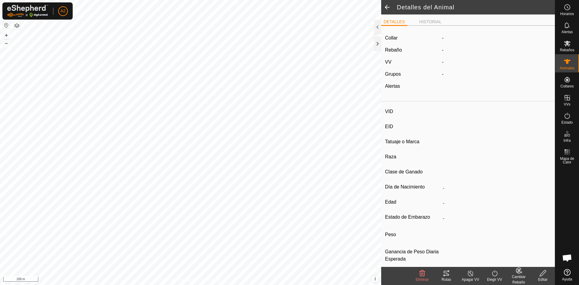
type input "berrinches"
type input "-"
type input "j.a.i.g"
type input "negra"
type input "[PERSON_NAME]"
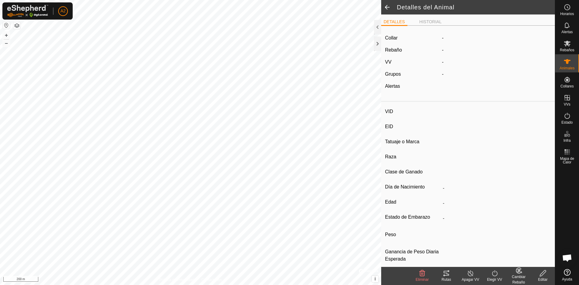
type input "0 kg"
type input "-"
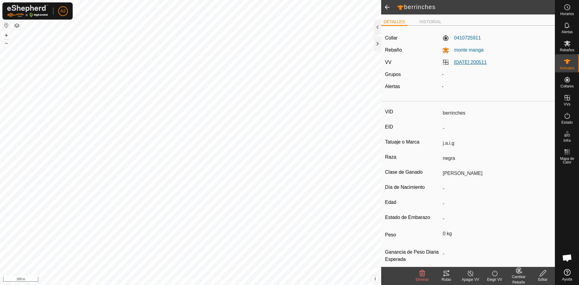
click at [469, 62] on link "[DATE] 200511" at bounding box center [470, 62] width 33 height 5
click at [381, 62] on div at bounding box center [190, 142] width 381 height 285
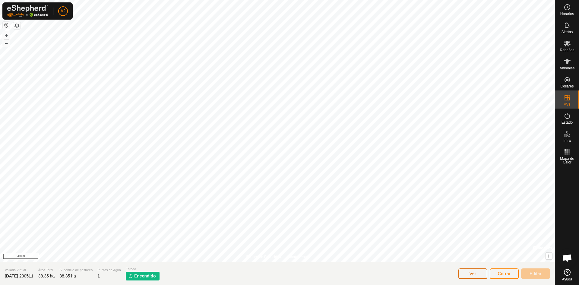
click at [478, 275] on button "Ver" at bounding box center [473, 274] width 29 height 11
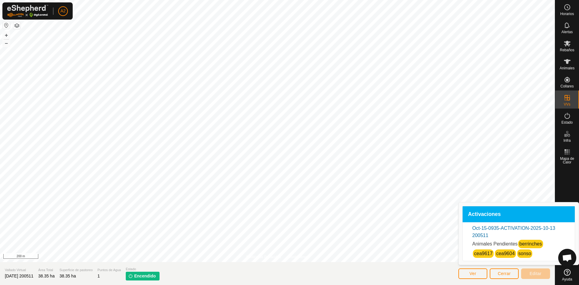
click at [486, 254] on link "cea9617" at bounding box center [483, 253] width 18 height 5
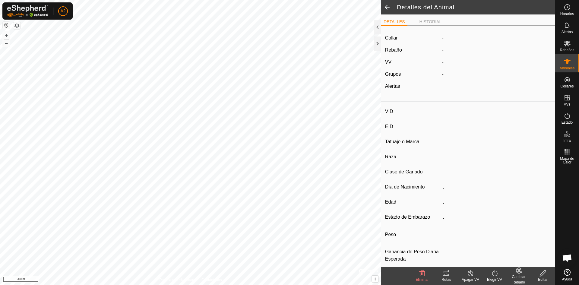
type input "cea9617"
type input "-"
type input "negra"
type input "[PERSON_NAME]"
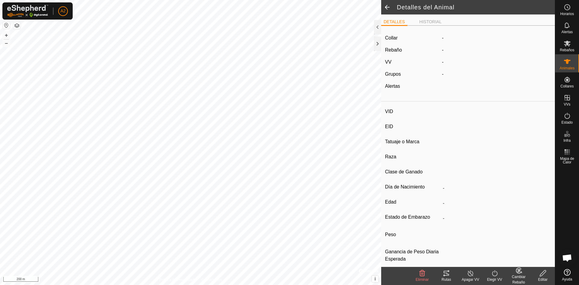
type input "0 kg"
type input "-"
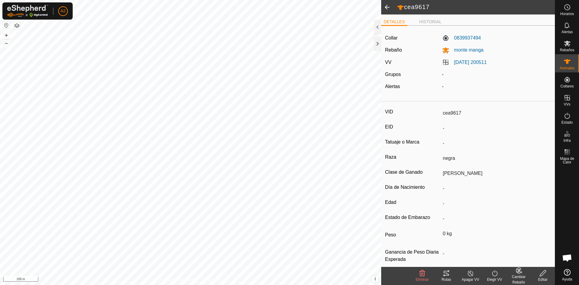
click at [542, 275] on icon at bounding box center [543, 273] width 6 height 6
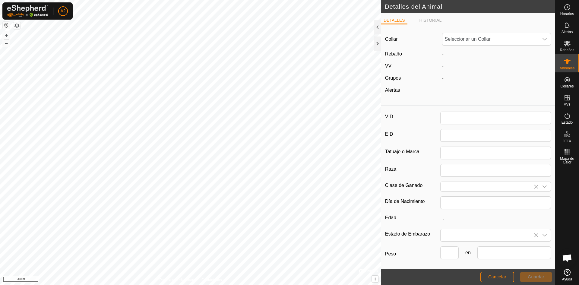
type input "cea9617"
type input "negra"
type input "[PERSON_NAME]"
type input "0"
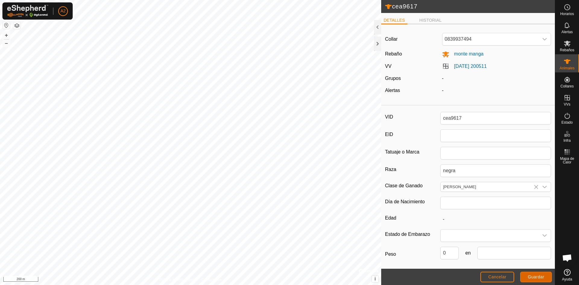
click at [538, 278] on span "Guardar" at bounding box center [536, 277] width 17 height 5
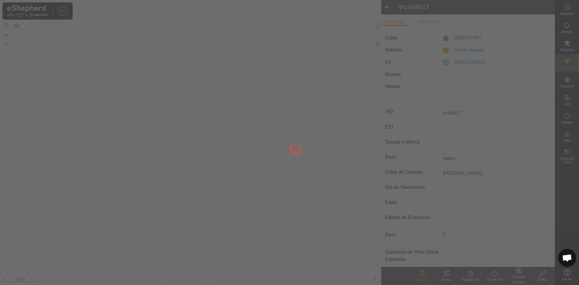
type input "-"
type input "0 kg"
type input "-"
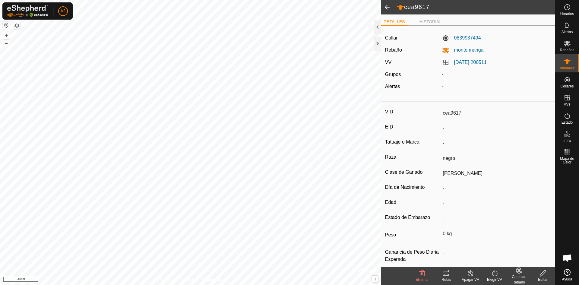
click at [386, 5] on span at bounding box center [387, 7] width 12 height 14
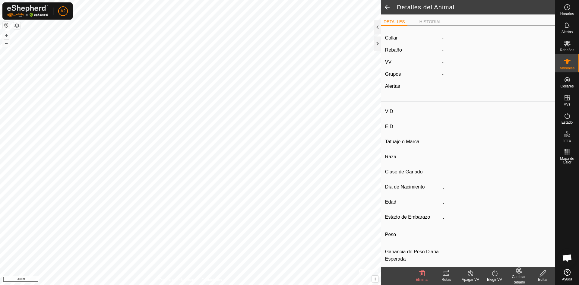
type input "cea9617"
type input "-"
type input "negra"
type input "[PERSON_NAME]"
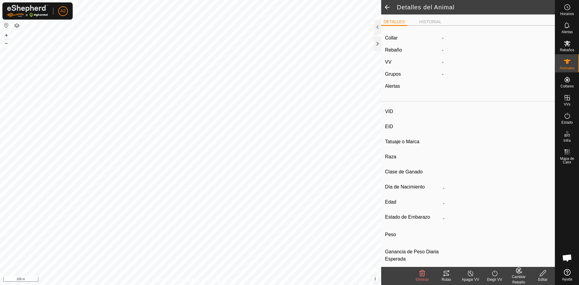
type input "0 kg"
type input "-"
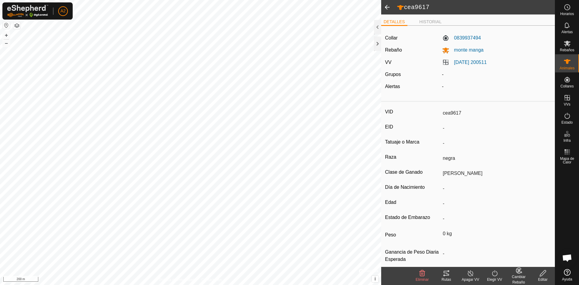
click at [386, 5] on span at bounding box center [387, 7] width 12 height 14
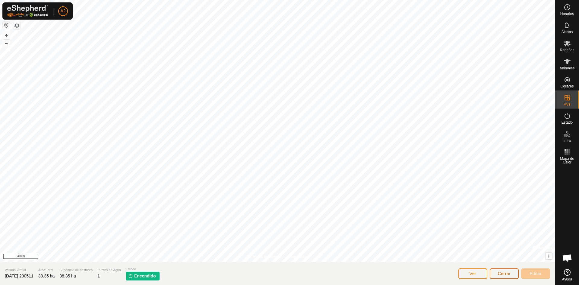
click at [504, 275] on span "Cerrar" at bounding box center [504, 273] width 13 height 5
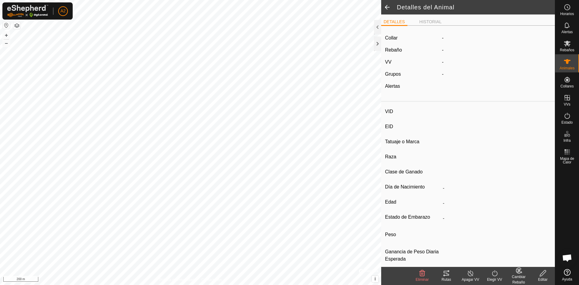
type input "berrinches"
type input "-"
type input "j.a.i.g"
type input "negra"
type input "[PERSON_NAME]"
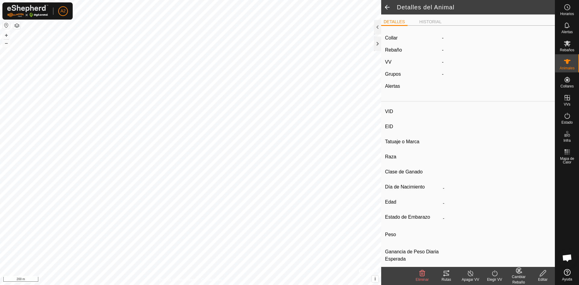
type input "0 kg"
type input "-"
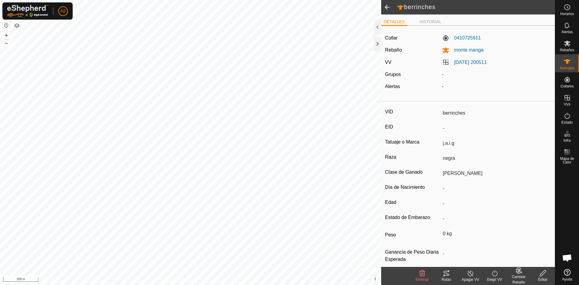
click at [388, 7] on span at bounding box center [387, 7] width 12 height 14
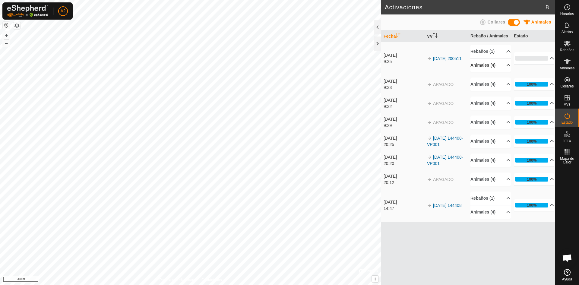
click at [505, 67] on p-accordion-header "Animales (4)" at bounding box center [491, 66] width 40 height 14
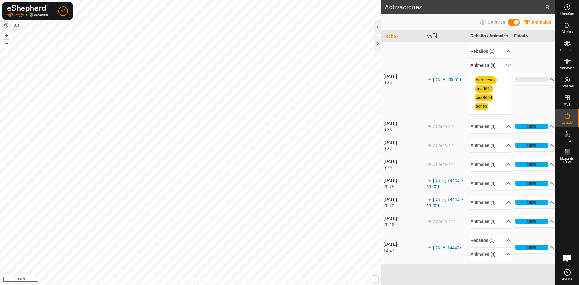
click at [546, 78] on p-accordion-header "0%" at bounding box center [534, 79] width 40 height 12
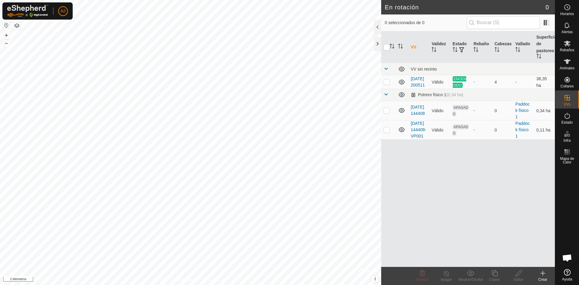
scroll to position [738, 0]
click at [566, 118] on icon at bounding box center [567, 116] width 5 height 6
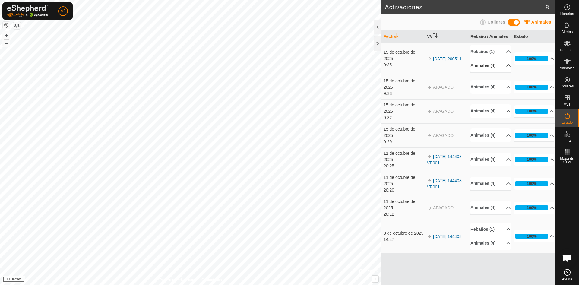
click at [505, 65] on p-accordion-header "Animales (4)" at bounding box center [491, 66] width 40 height 14
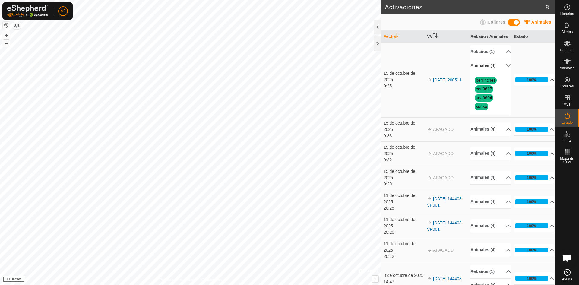
click at [550, 81] on icon at bounding box center [552, 80] width 4 height 2
click at [377, 27] on div at bounding box center [377, 27] width 7 height 14
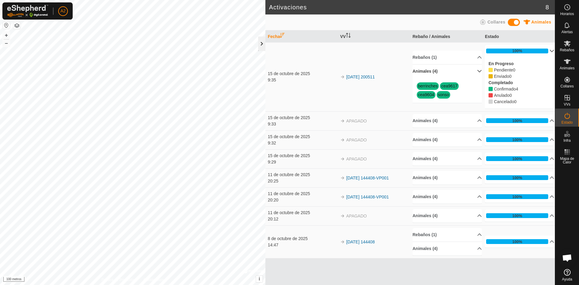
click at [263, 43] on div at bounding box center [261, 44] width 7 height 14
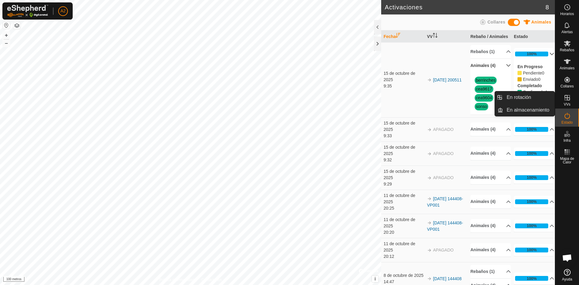
click at [568, 102] on es-virtualpaddocks-svg-icon at bounding box center [567, 98] width 11 height 10
click at [538, 97] on link "En rotación" at bounding box center [529, 97] width 52 height 12
